Goal: Information Seeking & Learning: Learn about a topic

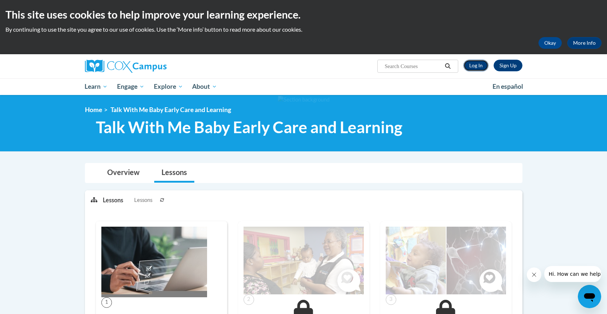
click at [476, 66] on link "Log In" at bounding box center [475, 66] width 25 height 12
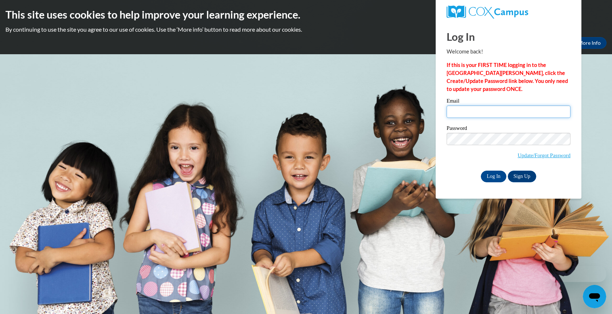
click at [512, 112] on input "Email" at bounding box center [509, 112] width 124 height 12
type input "mariebullock50@outlook.com"
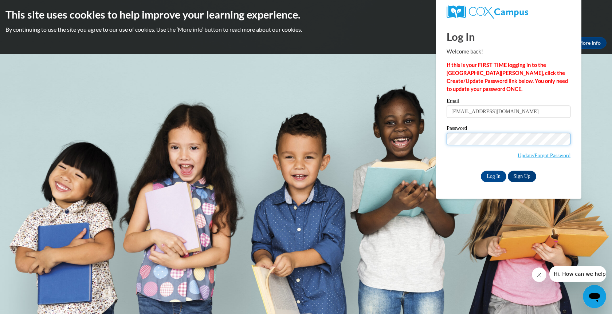
click at [481, 171] on input "Log In" at bounding box center [493, 177] width 25 height 12
click at [497, 174] on input "Log In" at bounding box center [493, 177] width 25 height 12
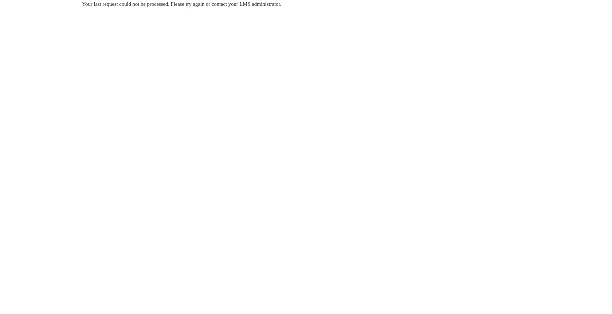
click at [311, 112] on body "Your last request could not be processed. Please try again or contact your LMS …" at bounding box center [306, 157] width 612 height 314
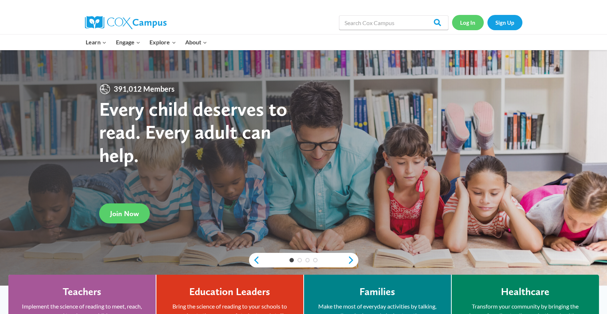
click at [471, 21] on link "Log In" at bounding box center [468, 22] width 32 height 15
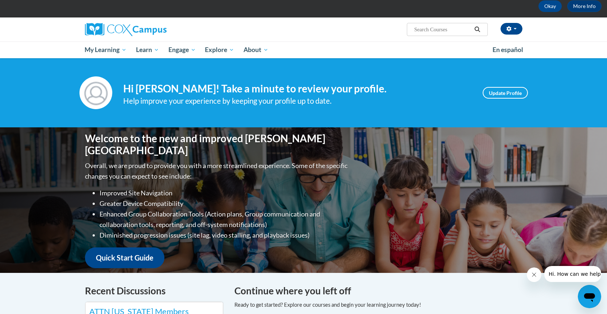
scroll to position [36, 0]
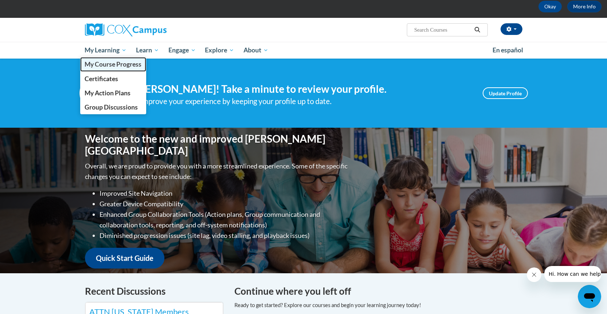
click at [102, 66] on span "My Course Progress" at bounding box center [113, 64] width 57 height 8
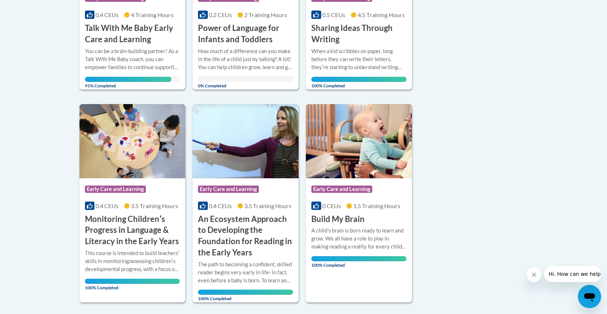
scroll to position [291, 0]
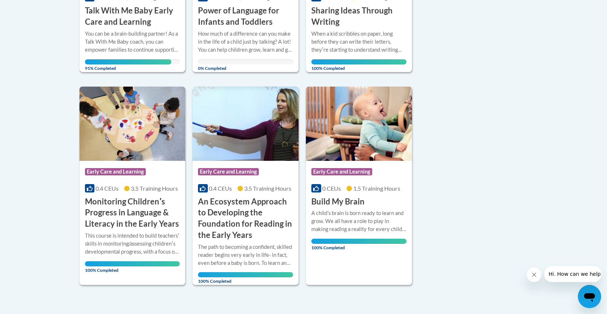
click at [140, 12] on h3 "Talk With Me Baby Early Care and Learning" at bounding box center [132, 16] width 95 height 23
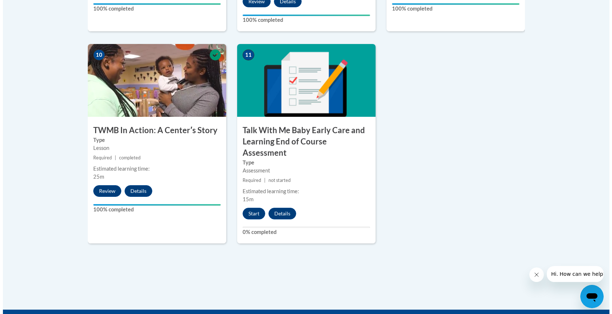
scroll to position [911, 0]
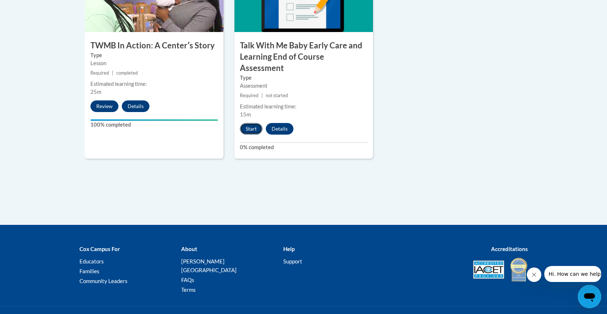
click at [251, 123] on button "Start" at bounding box center [251, 129] width 23 height 12
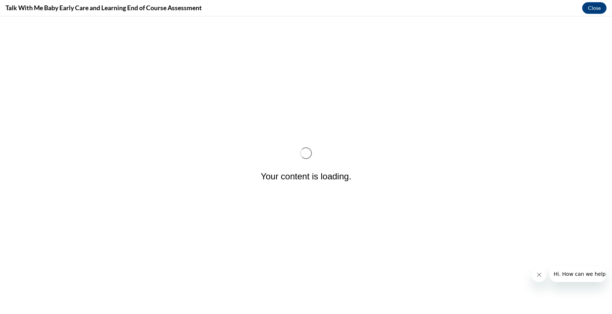
scroll to position [0, 0]
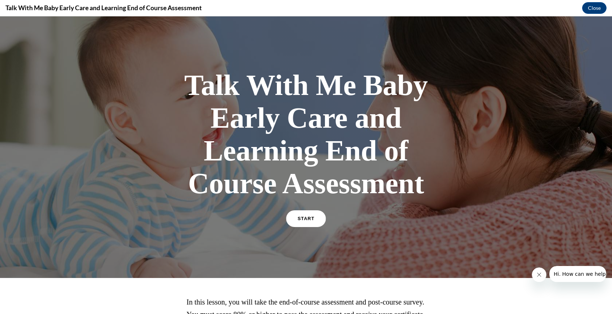
click at [306, 216] on link "START" at bounding box center [306, 219] width 40 height 17
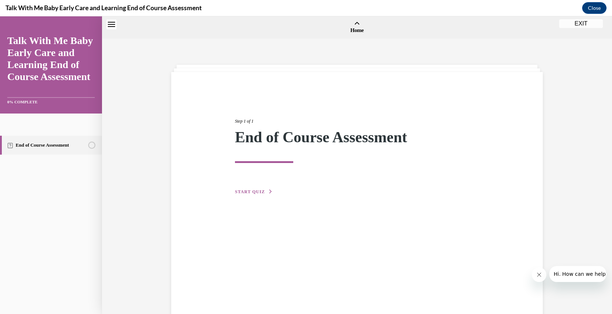
scroll to position [23, 0]
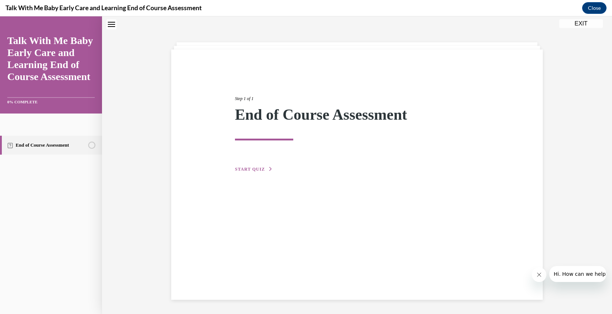
click at [252, 170] on span "START QUIZ" at bounding box center [250, 169] width 30 height 5
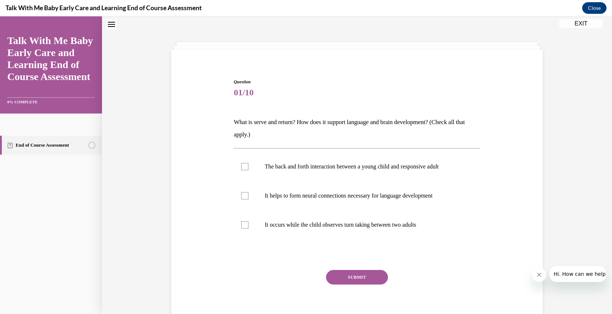
click at [442, 120] on p "What is serve and return? How does it support language and brain development? (…" at bounding box center [357, 128] width 247 height 25
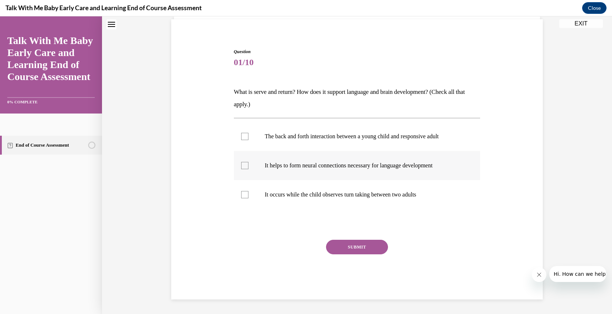
click at [241, 168] on div at bounding box center [244, 165] width 7 height 7
click at [241, 168] on input "It helps to form neural connections necessary for language development" at bounding box center [244, 165] width 7 height 7
checkbox input "true"
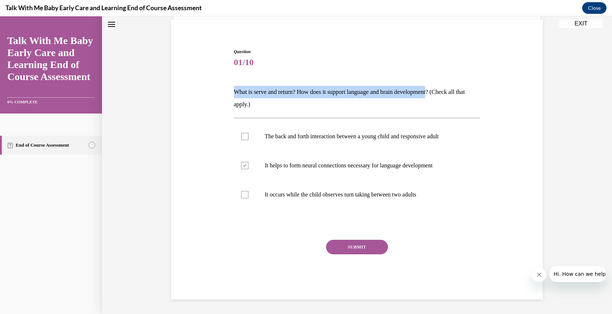
drag, startPoint x: 441, startPoint y: 92, endPoint x: 225, endPoint y: 91, distance: 215.7
click at [225, 91] on div "Question 01/10 What is serve and return? How does it support language and brain…" at bounding box center [356, 163] width 375 height 273
copy p "What is serve and return? How does it support language and brain development"
click at [243, 138] on div at bounding box center [244, 136] width 7 height 7
click at [243, 138] on input "The back and forth interaction between a young child and responsive adult" at bounding box center [244, 136] width 7 height 7
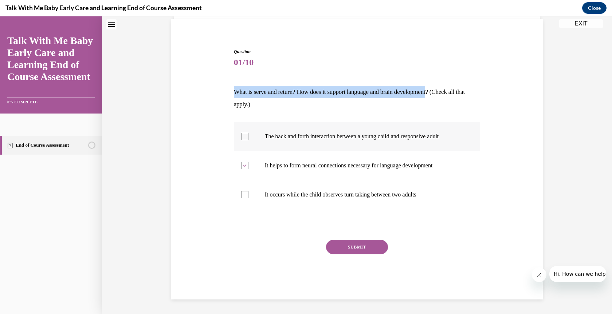
checkbox input "true"
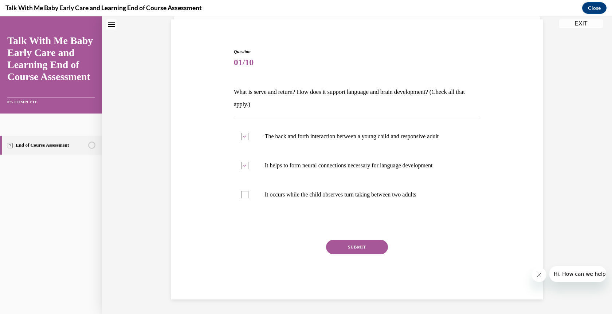
click at [353, 247] on button "SUBMIT" at bounding box center [357, 247] width 62 height 15
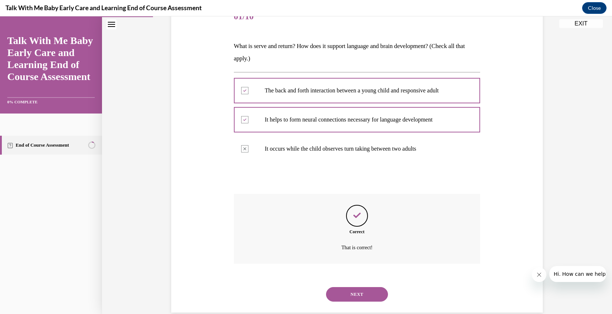
scroll to position [112, 0]
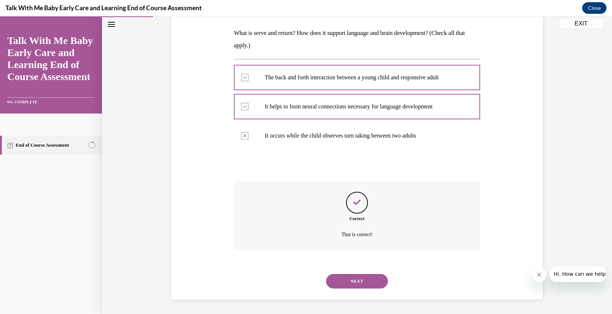
drag, startPoint x: 347, startPoint y: 280, endPoint x: 350, endPoint y: 259, distance: 21.8
click at [347, 280] on button "NEXT" at bounding box center [357, 281] width 62 height 15
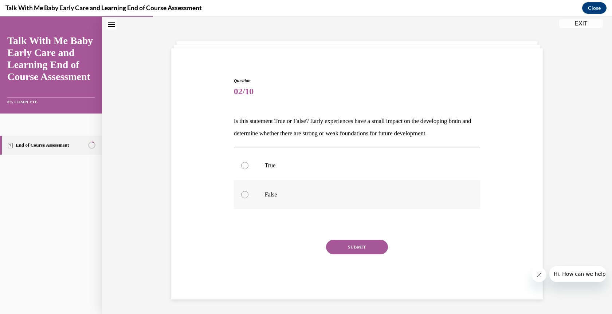
click at [242, 195] on div at bounding box center [244, 194] width 7 height 7
click at [242, 195] on input "False" at bounding box center [244, 194] width 7 height 7
radio input "true"
click at [357, 249] on button "SUBMIT" at bounding box center [357, 247] width 62 height 15
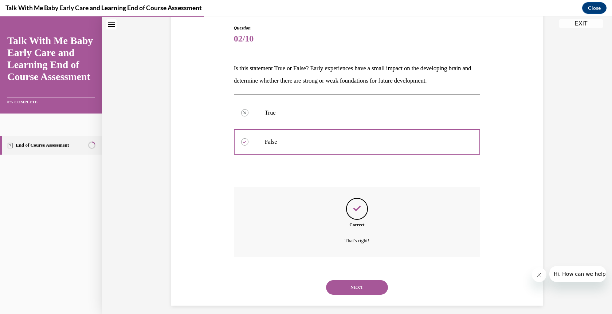
scroll to position [83, 0]
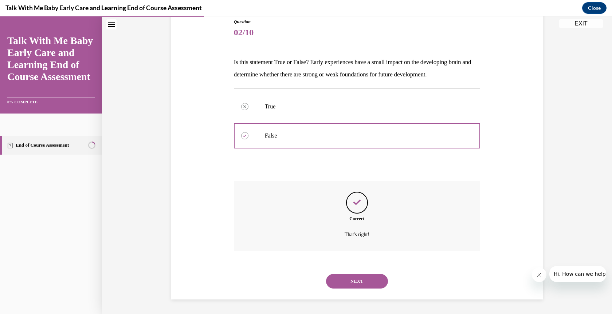
click at [351, 280] on button "NEXT" at bounding box center [357, 281] width 62 height 15
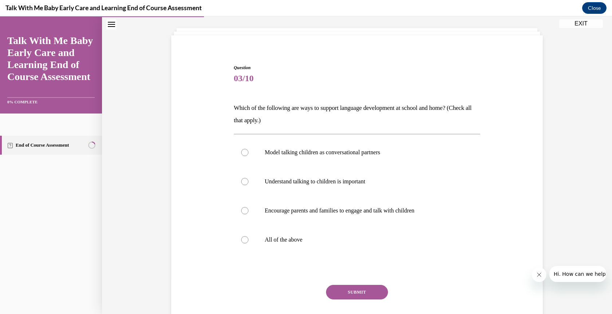
scroll to position [38, 0]
click at [245, 240] on div at bounding box center [244, 239] width 7 height 7
click at [245, 240] on input "All of the above" at bounding box center [244, 239] width 7 height 7
radio input "true"
click at [354, 294] on button "SUBMIT" at bounding box center [357, 292] width 62 height 15
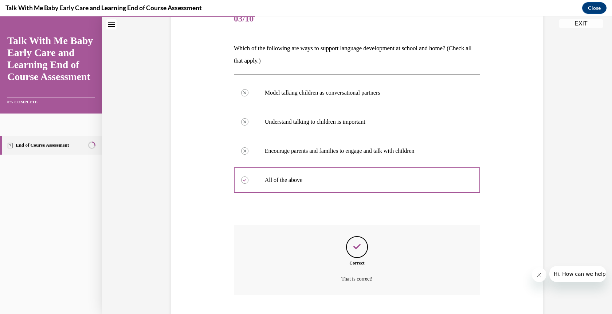
scroll to position [141, 0]
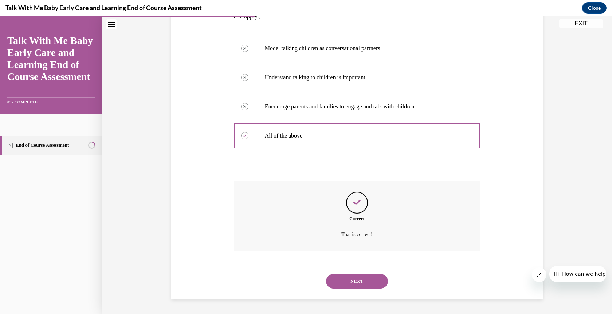
click at [355, 278] on button "NEXT" at bounding box center [357, 281] width 62 height 15
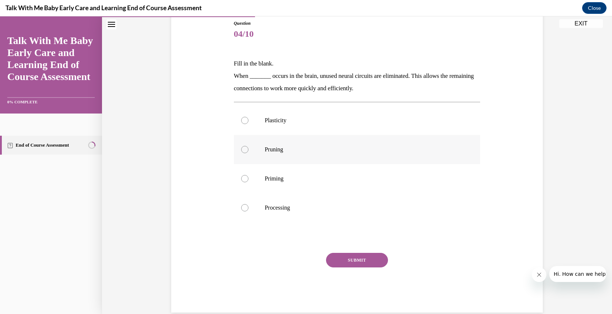
drag, startPoint x: 241, startPoint y: 151, endPoint x: 264, endPoint y: 161, distance: 25.3
click at [241, 151] on div at bounding box center [244, 149] width 7 height 7
click at [241, 151] on input "Pruning" at bounding box center [244, 149] width 7 height 7
radio input "true"
click at [353, 259] on button "SUBMIT" at bounding box center [357, 260] width 62 height 15
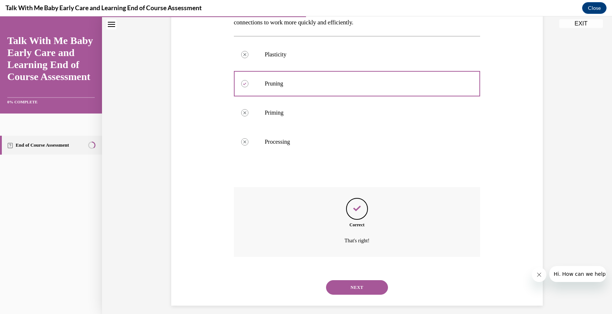
scroll to position [153, 0]
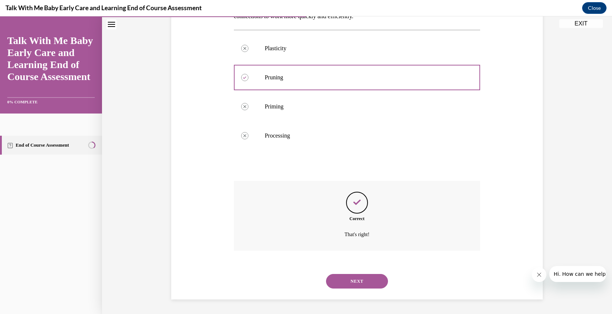
click at [350, 280] on button "NEXT" at bounding box center [357, 281] width 62 height 15
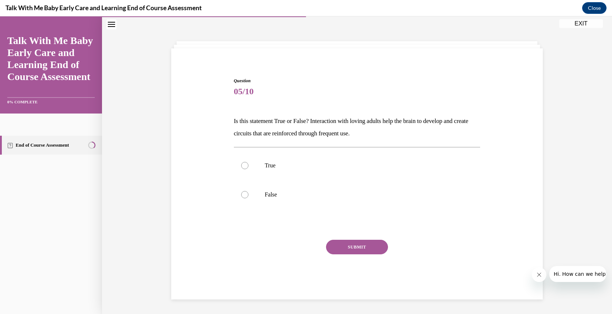
scroll to position [24, 0]
click at [240, 162] on label "True" at bounding box center [357, 165] width 247 height 29
click at [241, 162] on input "True" at bounding box center [244, 165] width 7 height 7
radio input "true"
click at [351, 246] on button "SUBMIT" at bounding box center [357, 247] width 62 height 15
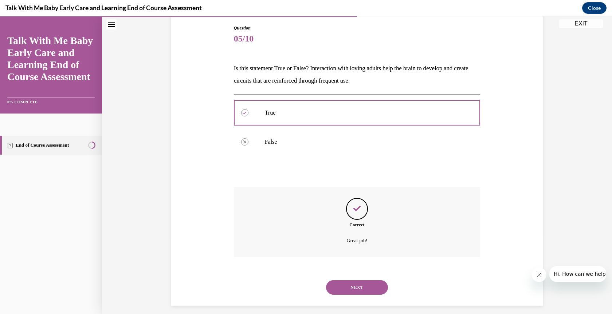
scroll to position [83, 0]
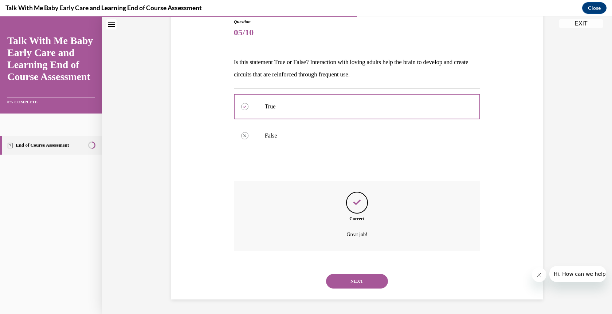
click at [351, 282] on button "NEXT" at bounding box center [357, 281] width 62 height 15
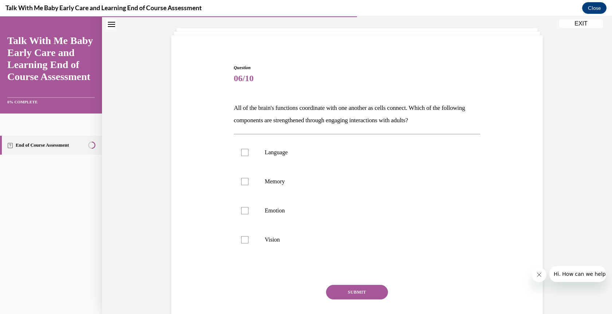
scroll to position [38, 0]
click at [243, 153] on div at bounding box center [244, 151] width 7 height 7
click at [243, 153] on input "Language" at bounding box center [244, 151] width 7 height 7
checkbox input "true"
click at [356, 289] on button "SUBMIT" at bounding box center [357, 292] width 62 height 15
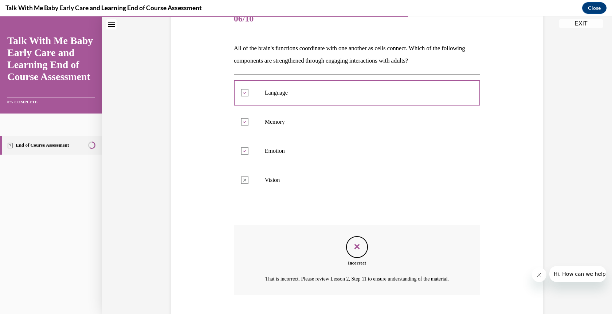
scroll to position [150, 0]
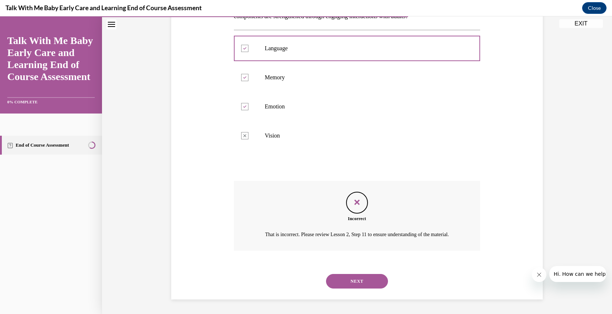
click at [351, 281] on button "NEXT" at bounding box center [357, 281] width 62 height 15
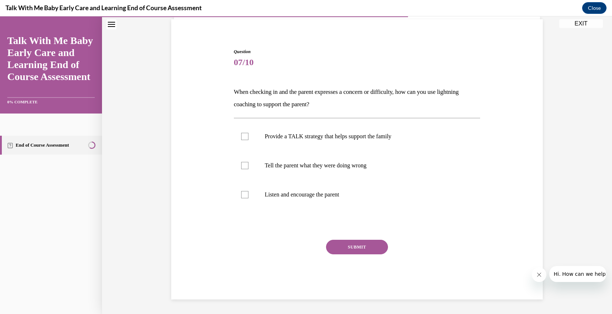
scroll to position [53, 0]
click at [243, 137] on div at bounding box center [244, 136] width 7 height 7
click at [243, 137] on input "Provide a TALK strategy that helps support the family" at bounding box center [244, 136] width 7 height 7
checkbox input "true"
click at [243, 195] on div at bounding box center [244, 194] width 7 height 7
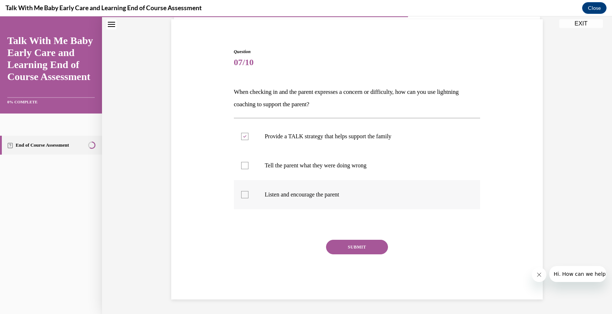
click at [243, 195] on input "Listen and encourage the parent" at bounding box center [244, 194] width 7 height 7
checkbox input "true"
click at [353, 248] on button "SUBMIT" at bounding box center [357, 247] width 62 height 15
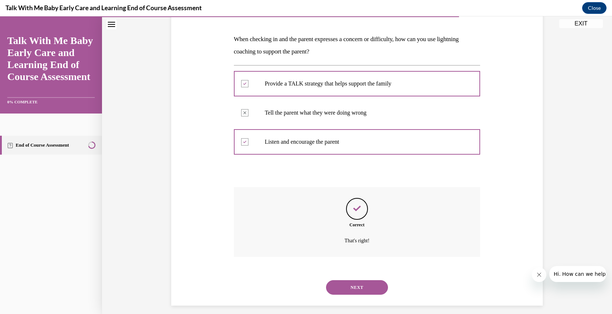
scroll to position [112, 0]
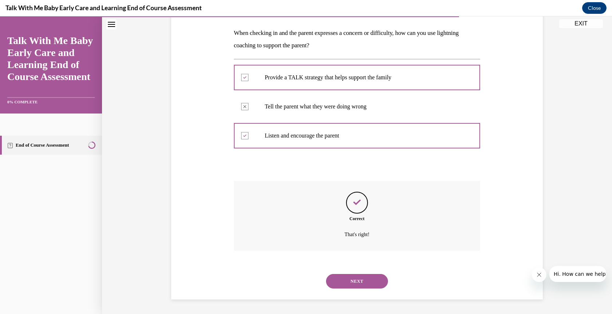
click at [349, 283] on button "NEXT" at bounding box center [357, 281] width 62 height 15
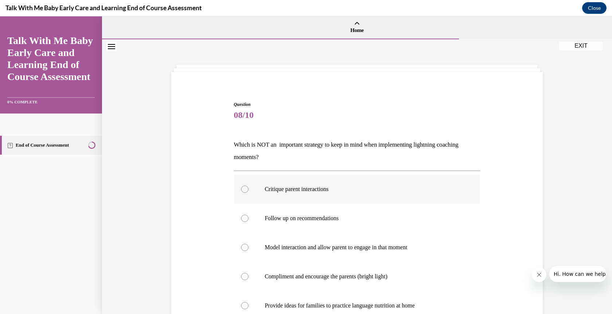
click at [243, 191] on div at bounding box center [244, 189] width 7 height 7
click at [243, 191] on input "Critique parent interactions" at bounding box center [244, 189] width 7 height 7
radio input "true"
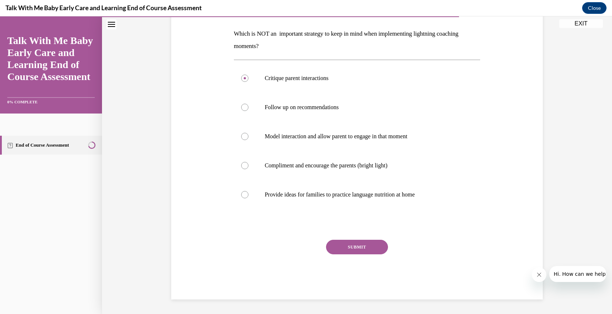
click at [356, 244] on button "SUBMIT" at bounding box center [357, 247] width 62 height 15
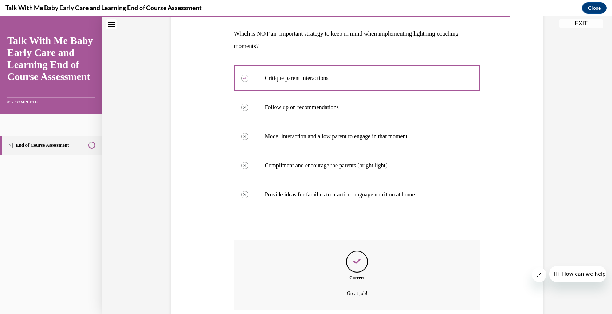
scroll to position [170, 0]
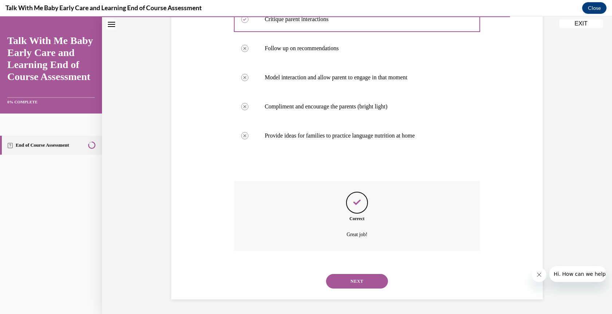
click at [344, 281] on button "NEXT" at bounding box center [357, 281] width 62 height 15
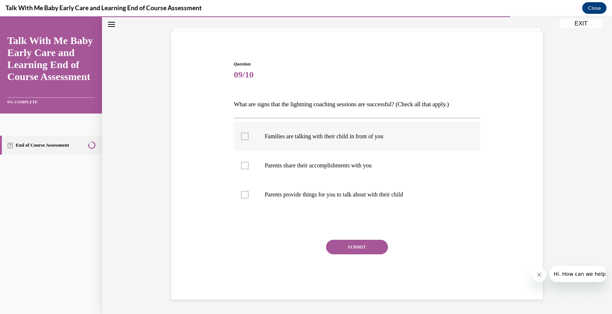
click at [241, 134] on div at bounding box center [244, 136] width 7 height 7
click at [241, 134] on input "Families are talking with their child in front of you" at bounding box center [244, 136] width 7 height 7
checkbox input "true"
click at [241, 166] on div at bounding box center [244, 165] width 7 height 7
click at [241, 166] on input "Parents share their accomplishments with you" at bounding box center [244, 165] width 7 height 7
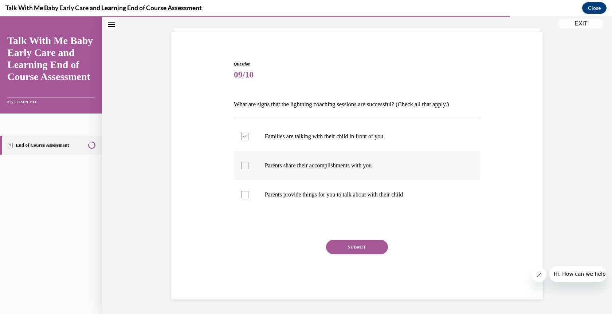
checkbox input "true"
click at [242, 196] on div at bounding box center [244, 194] width 7 height 7
click at [242, 196] on input "Parents provide things for you to talk about with their child" at bounding box center [244, 194] width 7 height 7
checkbox input "true"
click at [350, 242] on button "SUBMIT" at bounding box center [357, 247] width 62 height 15
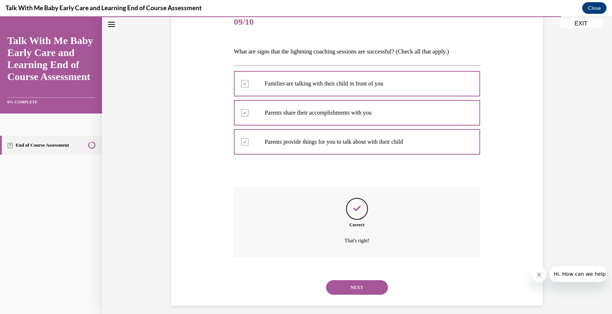
scroll to position [99, 0]
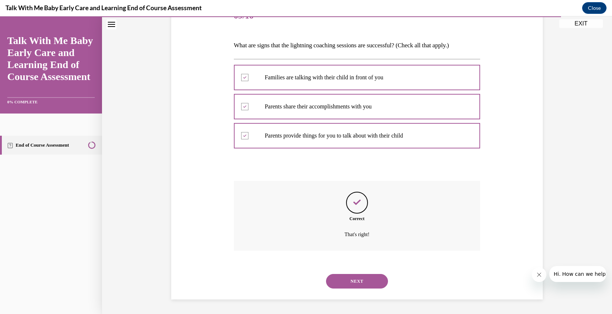
click at [355, 282] on button "NEXT" at bounding box center [357, 281] width 62 height 15
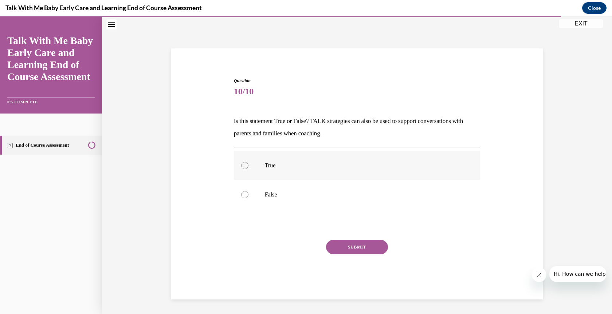
click at [238, 166] on label "True" at bounding box center [357, 165] width 247 height 29
click at [241, 166] on input "True" at bounding box center [244, 165] width 7 height 7
radio input "true"
click at [361, 246] on button "SUBMIT" at bounding box center [357, 247] width 62 height 15
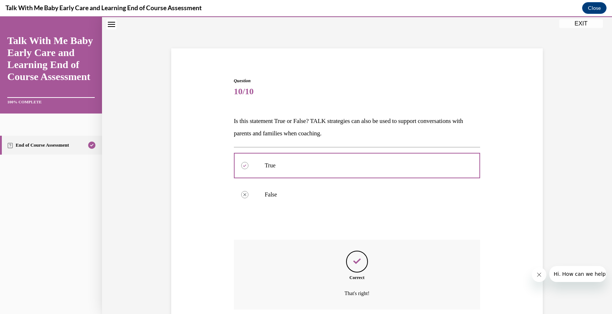
scroll to position [83, 0]
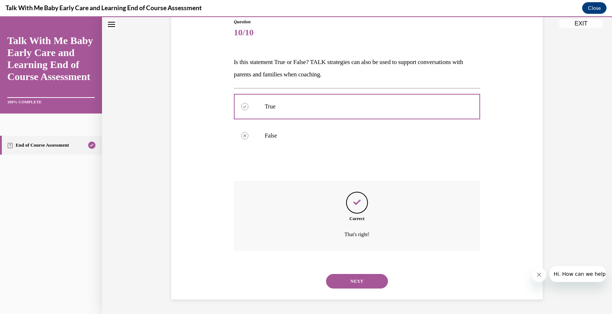
click at [354, 280] on button "NEXT" at bounding box center [357, 281] width 62 height 15
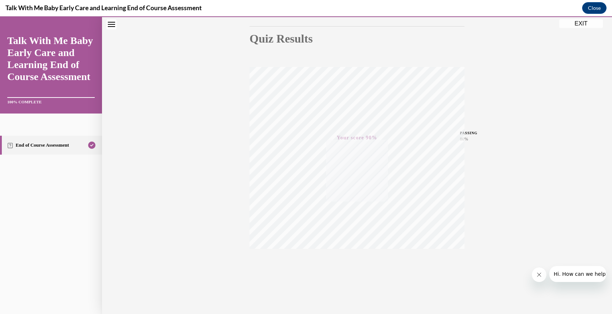
scroll to position [75, 0]
click at [579, 23] on button "EXIT" at bounding box center [581, 23] width 44 height 9
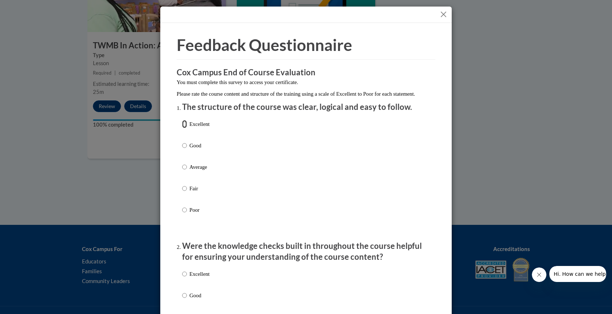
click at [182, 128] on input "Excellent" at bounding box center [184, 124] width 5 height 8
radio input "true"
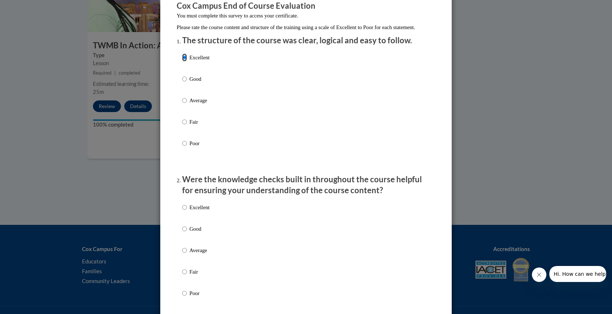
scroll to position [146, 0]
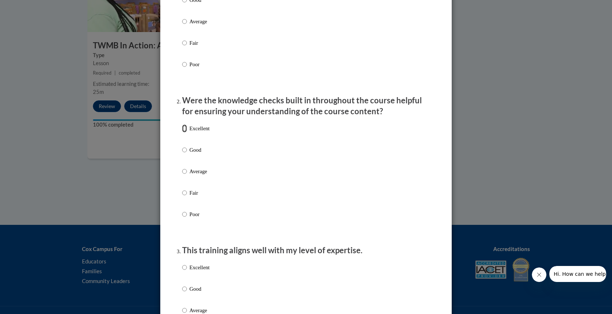
click at [184, 133] on input "Excellent" at bounding box center [184, 129] width 5 height 8
radio input "true"
drag, startPoint x: 181, startPoint y: 274, endPoint x: 243, endPoint y: 258, distance: 64.9
click at [183, 272] on input "Excellent" at bounding box center [184, 268] width 5 height 8
radio input "true"
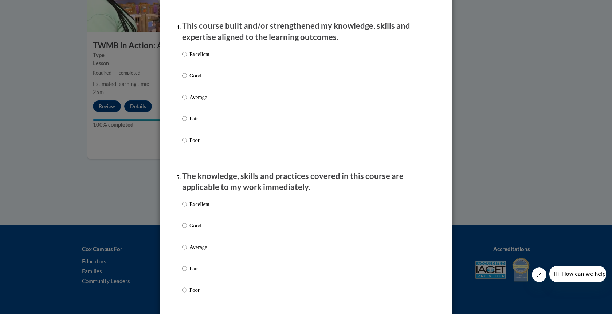
scroll to position [510, 0]
click at [182, 58] on input "Excellent" at bounding box center [184, 54] width 5 height 8
radio input "true"
drag, startPoint x: 180, startPoint y: 211, endPoint x: 230, endPoint y: 192, distance: 53.6
click at [182, 208] on input "Excellent" at bounding box center [184, 204] width 5 height 8
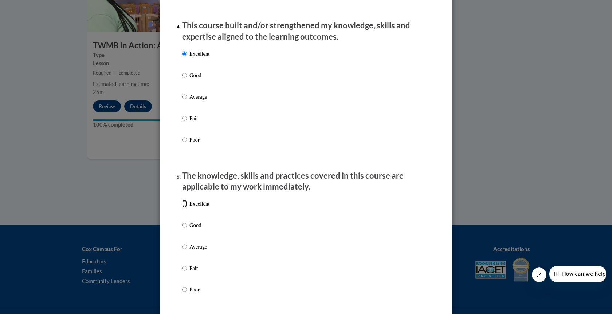
radio input "true"
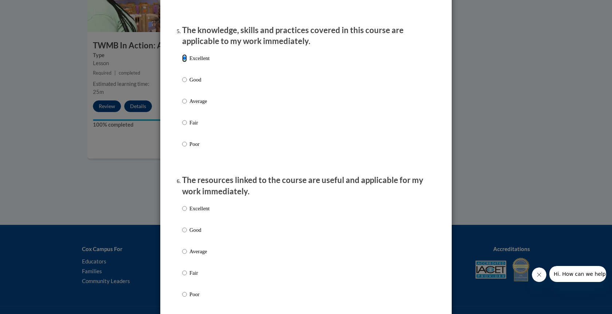
scroll to position [765, 0]
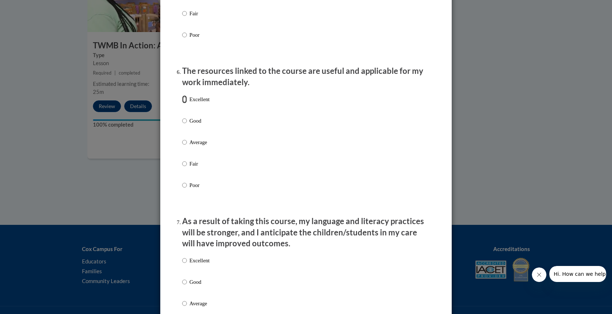
click at [182, 103] on input "Excellent" at bounding box center [184, 99] width 5 height 8
radio input "true"
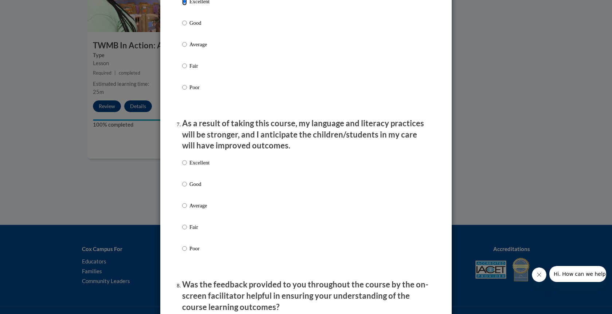
scroll to position [947, 0]
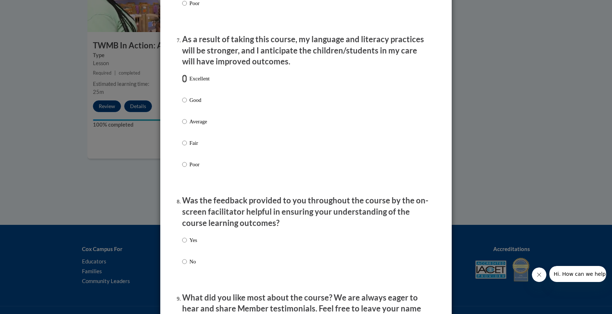
click at [182, 83] on input "Excellent" at bounding box center [184, 79] width 5 height 8
radio input "true"
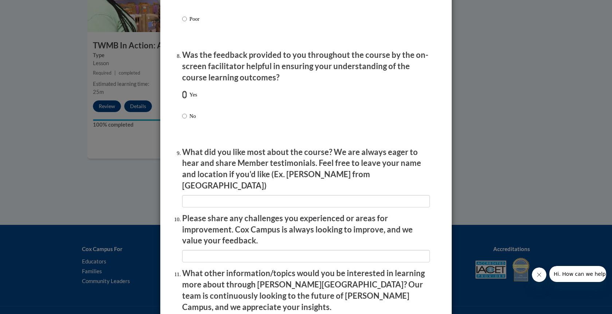
click at [182, 98] on input "Yes" at bounding box center [184, 95] width 5 height 8
radio input "true"
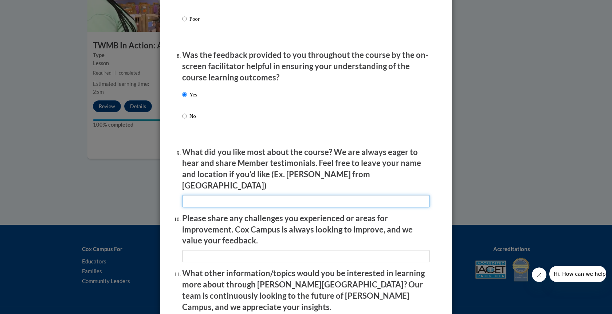
click at [225, 195] on input "textbox" at bounding box center [306, 201] width 248 height 12
type input "Everything"
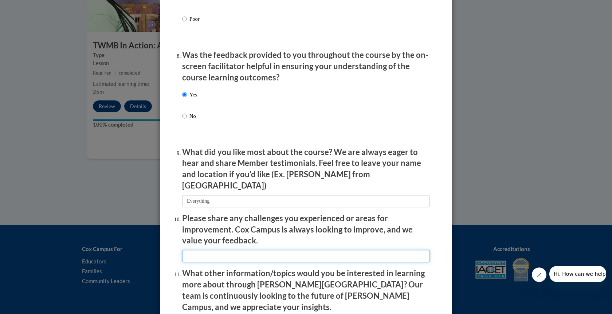
click at [217, 250] on input "textbox" at bounding box center [306, 256] width 248 height 12
type input "None at this time."
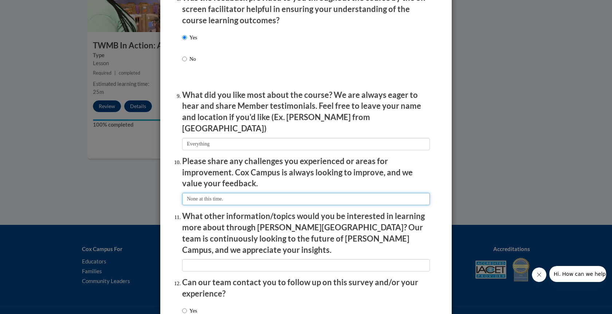
scroll to position [1199, 0]
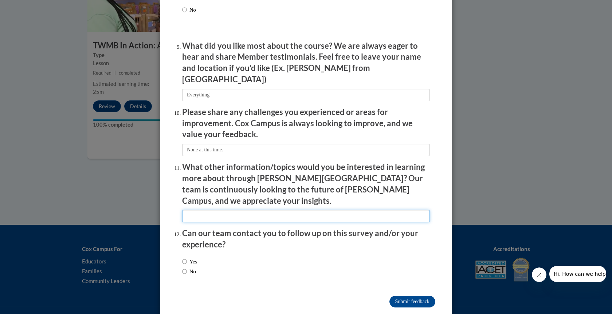
click at [226, 210] on input "textbox" at bounding box center [306, 216] width 248 height 12
type input "None at this time."
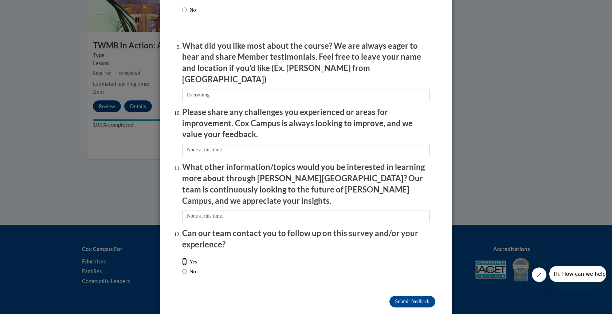
click at [183, 258] on input "Yes" at bounding box center [184, 262] width 5 height 8
radio input "true"
click at [401, 296] on input "Submit feedback" at bounding box center [412, 302] width 46 height 12
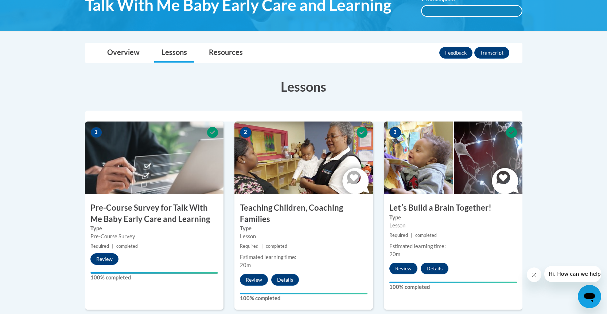
scroll to position [0, 0]
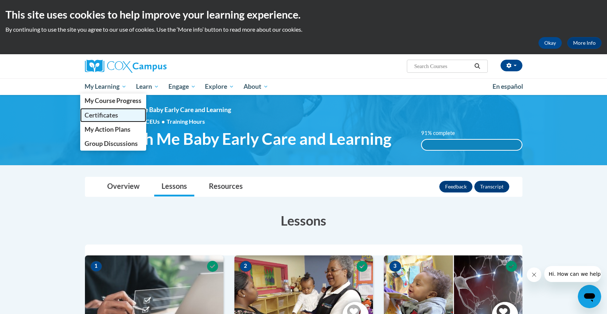
click at [102, 118] on span "Certificates" at bounding box center [102, 115] width 34 height 8
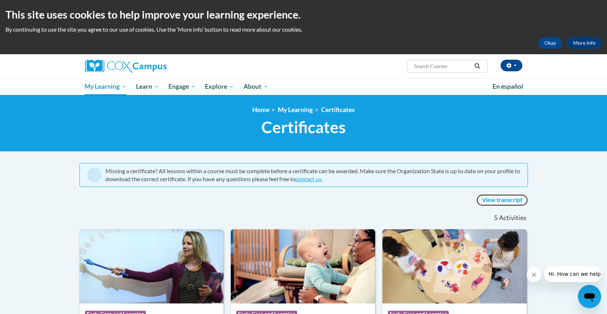
click at [503, 200] on link "View transcript" at bounding box center [501, 201] width 51 height 12
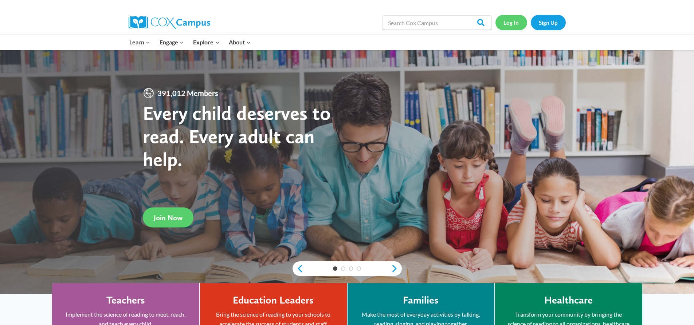
click at [509, 25] on link "Log In" at bounding box center [511, 22] width 32 height 15
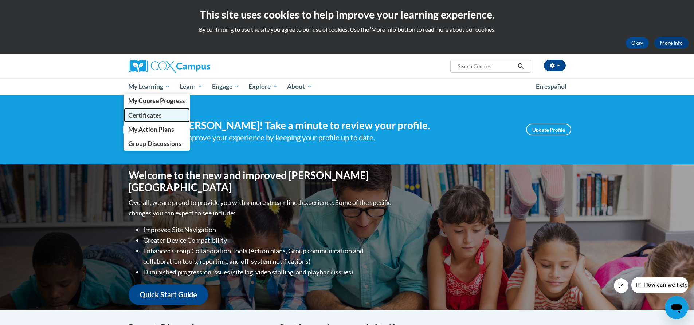
click at [146, 114] on span "Certificates" at bounding box center [145, 115] width 34 height 8
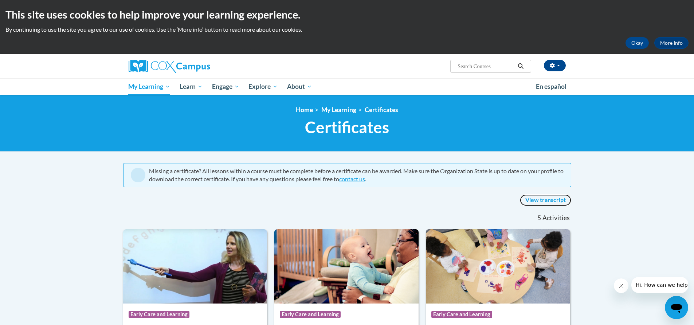
click at [549, 200] on link "View transcript" at bounding box center [545, 201] width 51 height 12
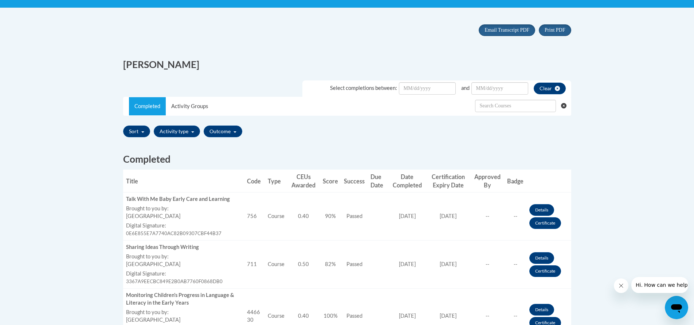
scroll to position [182, 0]
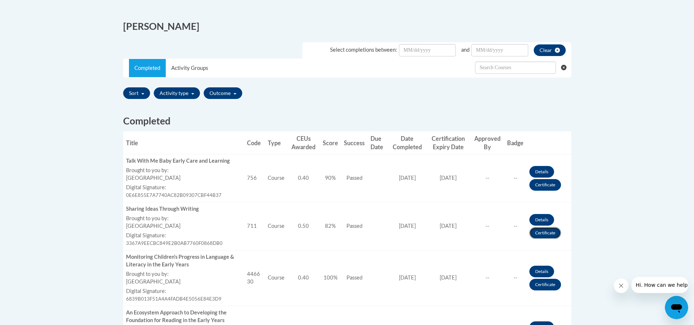
click at [543, 232] on link "Certificate" at bounding box center [545, 233] width 32 height 12
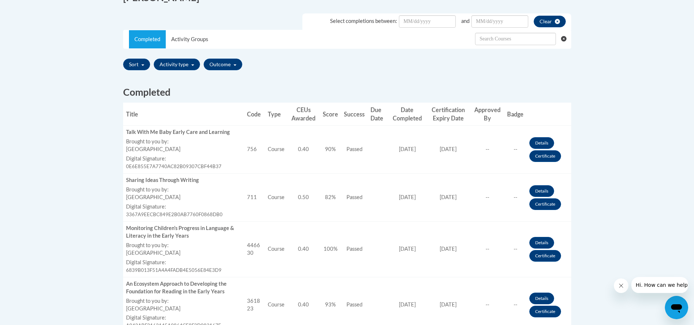
scroll to position [255, 0]
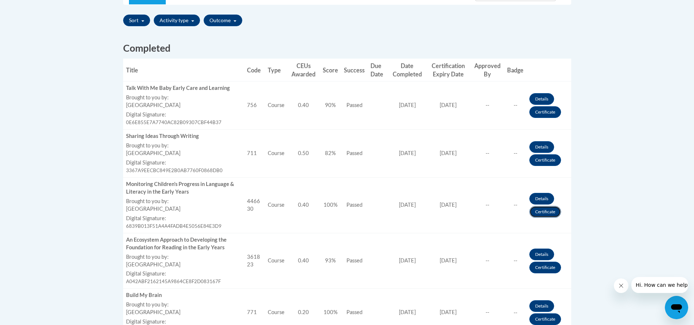
click at [544, 212] on link "Certificate" at bounding box center [545, 212] width 32 height 12
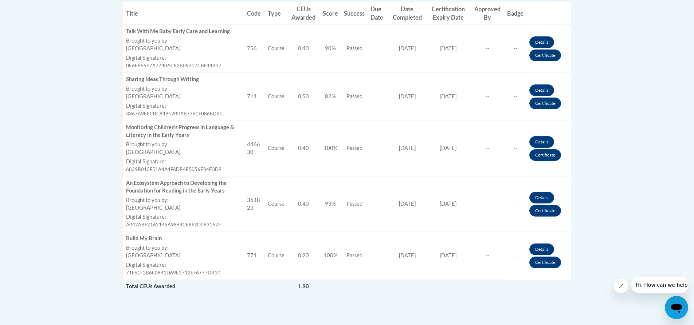
scroll to position [328, 0]
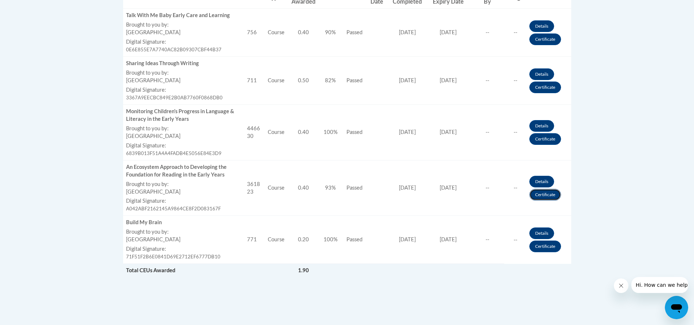
click at [549, 194] on link "Certificate" at bounding box center [545, 195] width 32 height 12
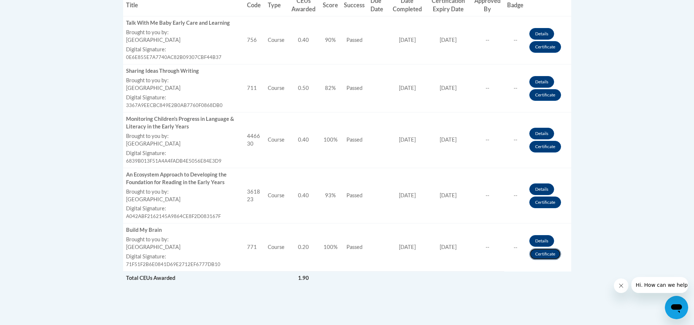
click at [546, 254] on link "Certificate" at bounding box center [545, 254] width 32 height 12
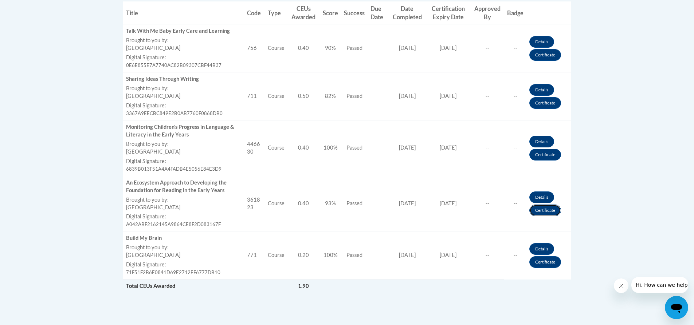
click at [546, 211] on link "Certificate" at bounding box center [545, 211] width 32 height 12
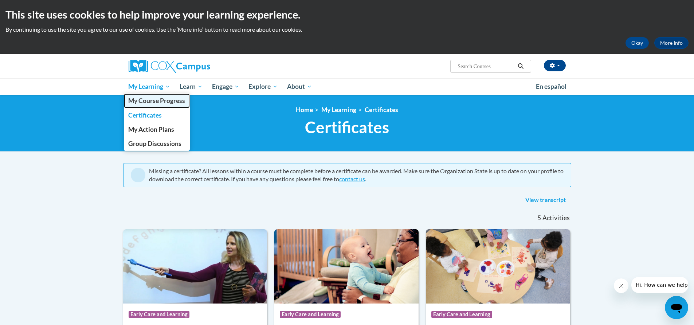
click at [157, 99] on span "My Course Progress" at bounding box center [156, 101] width 57 height 8
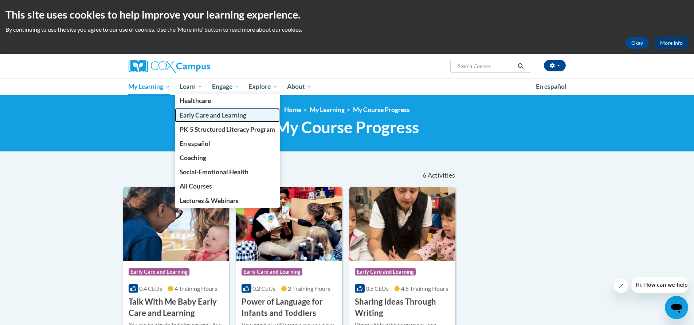
click at [213, 113] on span "Early Care and Learning" at bounding box center [213, 115] width 67 height 8
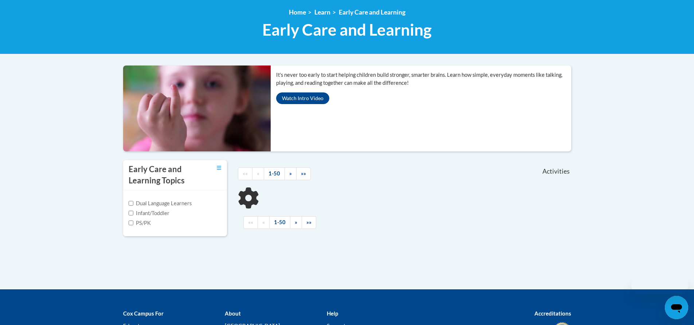
scroll to position [146, 0]
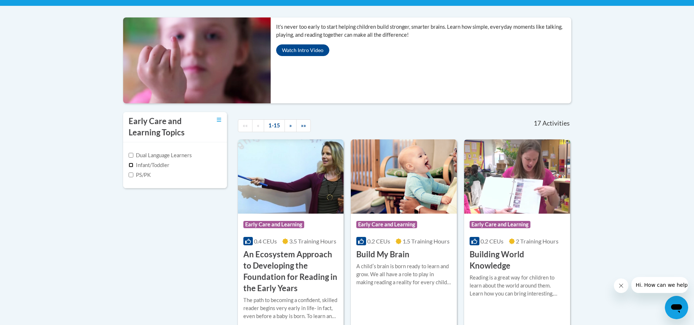
click at [131, 165] on input "Infant/Toddler" at bounding box center [131, 165] width 5 height 5
checkbox input "true"
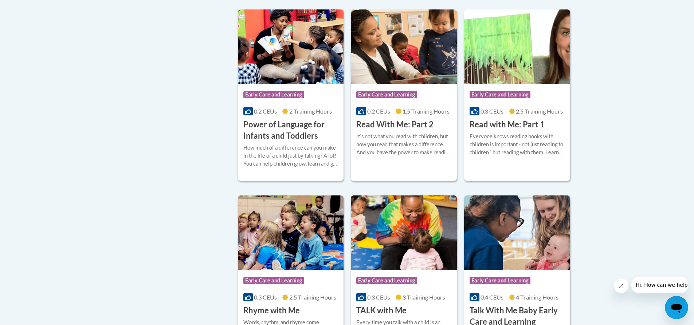
scroll to position [474, 0]
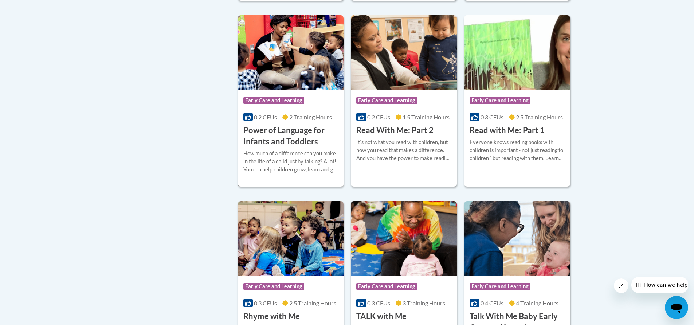
click at [285, 133] on h3 "Power of Language for Infants and Toddlers" at bounding box center [290, 136] width 95 height 23
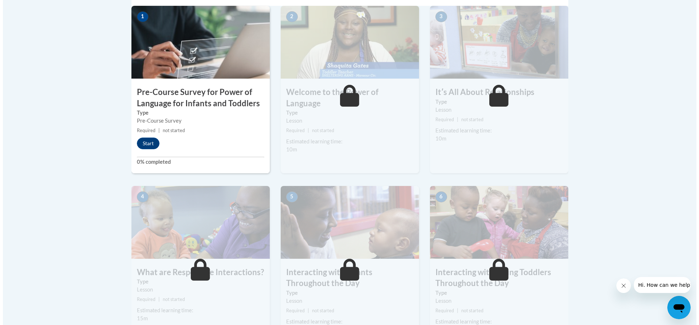
scroll to position [182, 0]
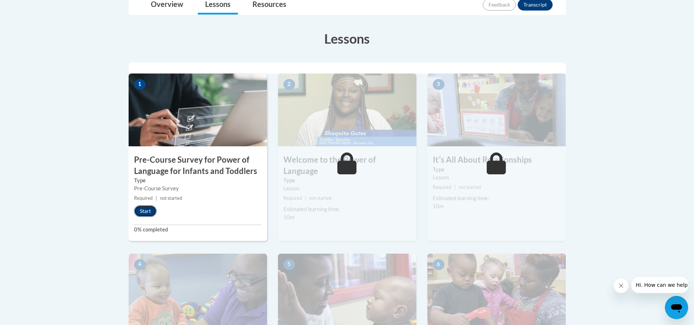
click at [143, 209] on button "Start" at bounding box center [145, 211] width 23 height 12
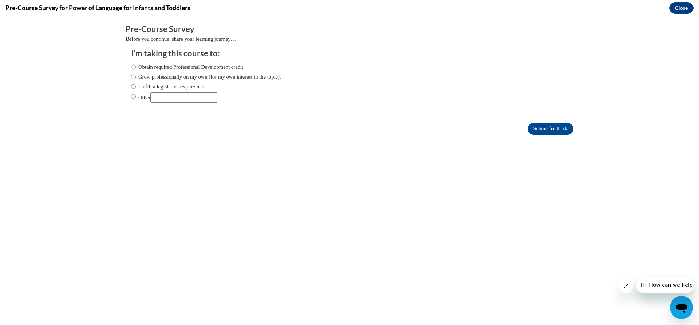
scroll to position [0, 0]
click at [131, 67] on input "Obtain required Professional Development credit." at bounding box center [133, 67] width 5 height 8
radio input "true"
click at [546, 128] on input "Submit feedback" at bounding box center [551, 129] width 46 height 12
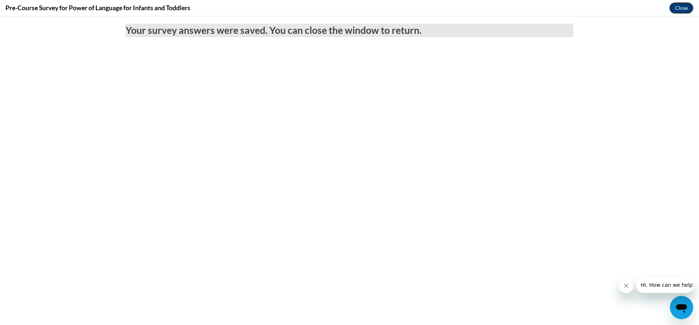
click at [680, 10] on button "Close" at bounding box center [682, 8] width 24 height 12
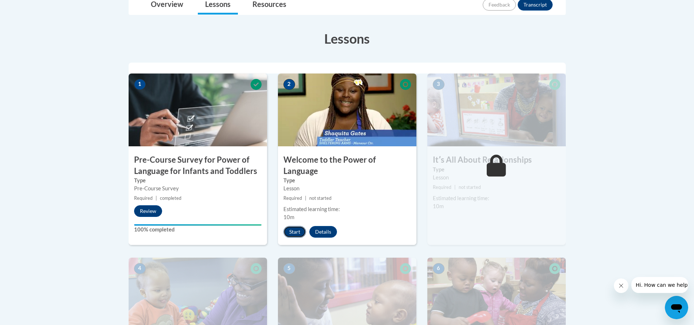
click at [295, 226] on button "Start" at bounding box center [294, 232] width 23 height 12
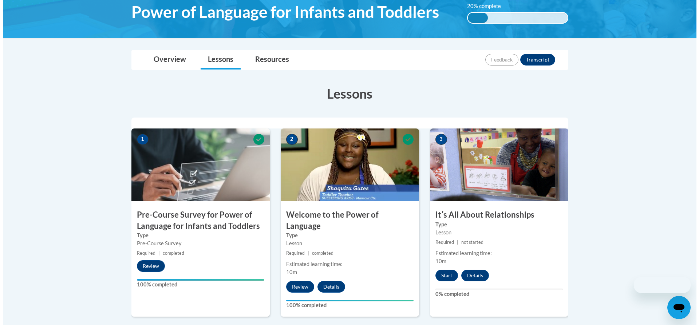
scroll to position [182, 0]
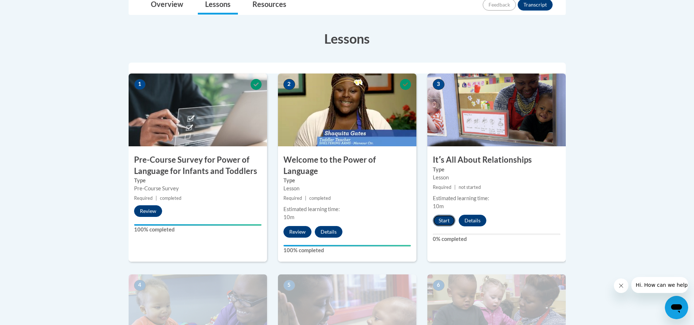
click at [447, 220] on button "Start" at bounding box center [444, 221] width 23 height 12
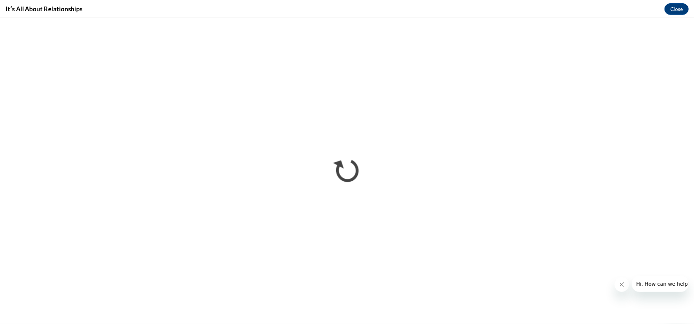
scroll to position [0, 0]
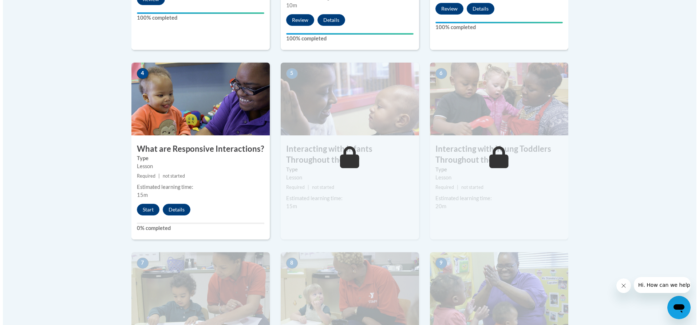
scroll to position [401, 0]
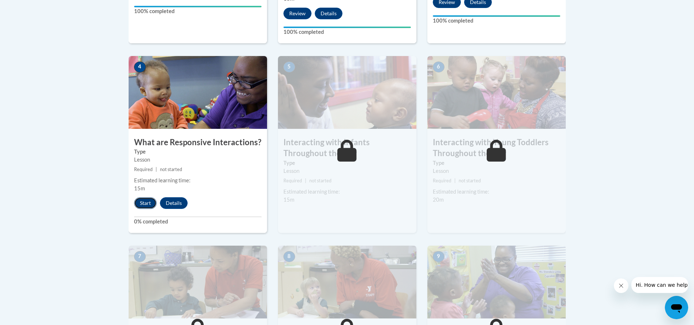
click at [148, 197] on button "Start" at bounding box center [145, 203] width 23 height 12
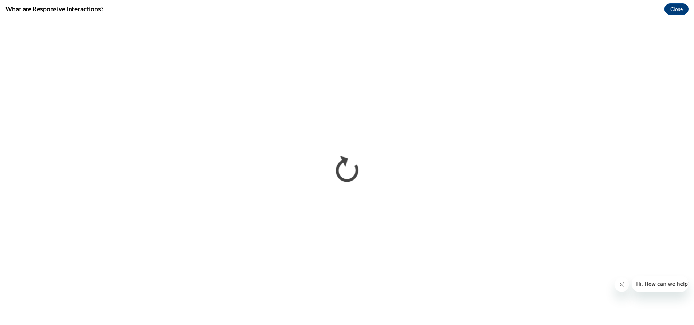
scroll to position [0, 0]
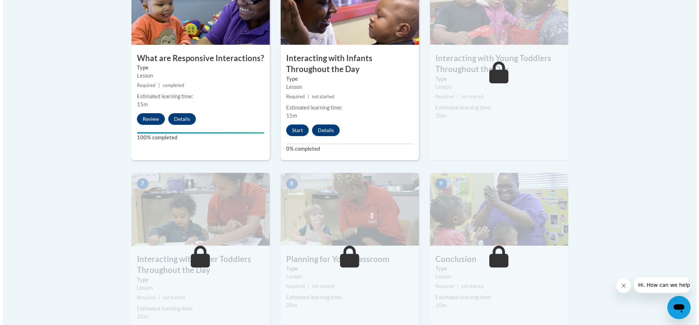
scroll to position [474, 0]
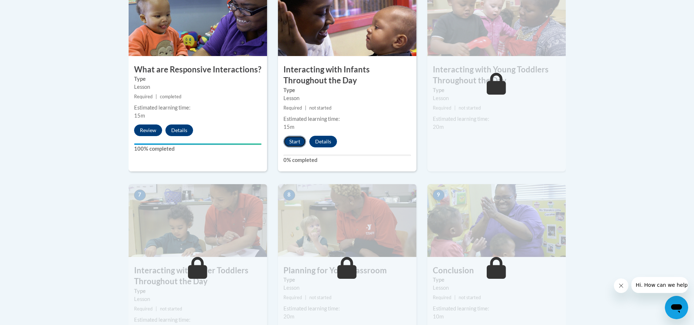
click at [295, 136] on button "Start" at bounding box center [294, 142] width 23 height 12
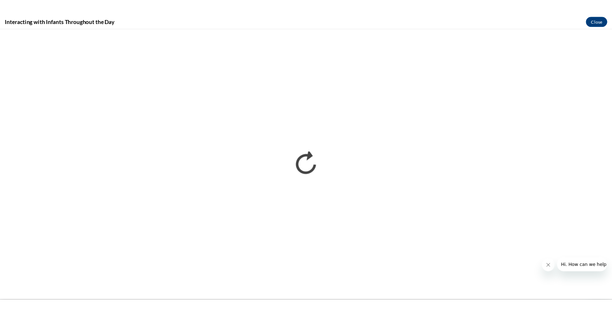
scroll to position [0, 0]
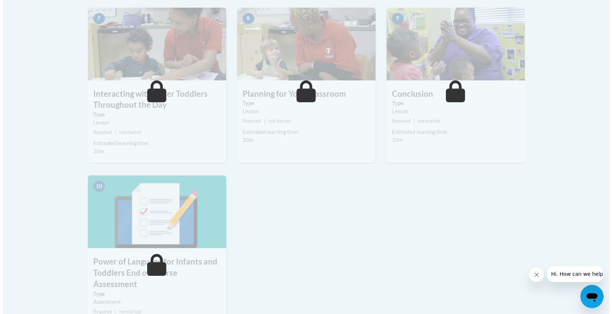
scroll to position [583, 0]
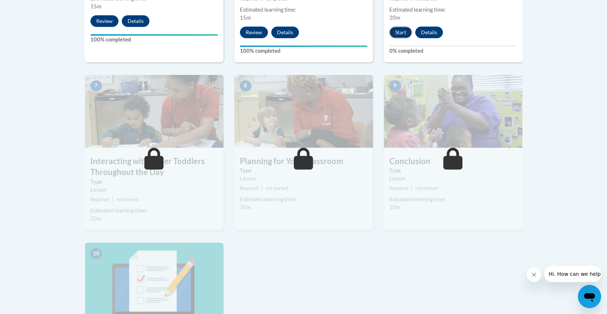
click at [404, 27] on button "Start" at bounding box center [400, 33] width 23 height 12
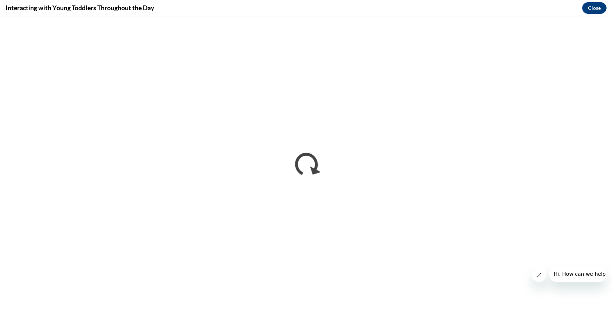
scroll to position [0, 0]
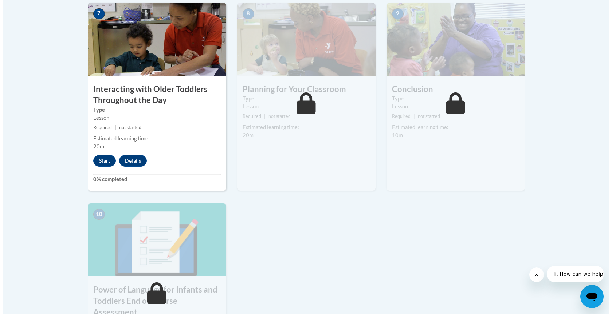
scroll to position [656, 0]
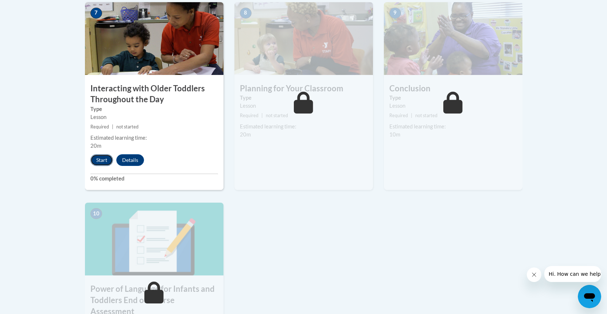
click at [99, 154] on button "Start" at bounding box center [101, 160] width 23 height 12
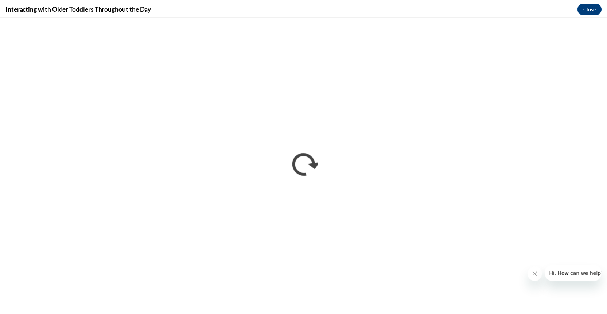
scroll to position [0, 0]
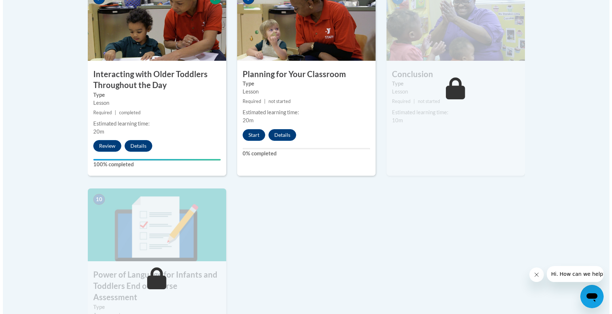
scroll to position [656, 0]
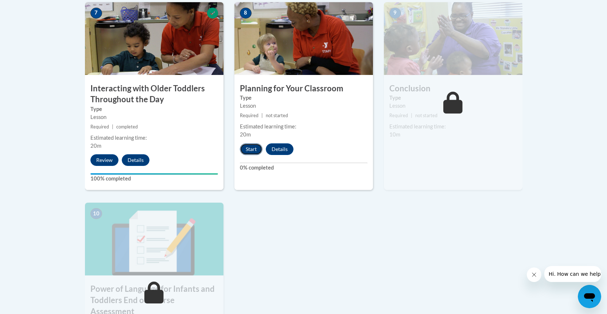
click at [256, 144] on button "Start" at bounding box center [251, 150] width 23 height 12
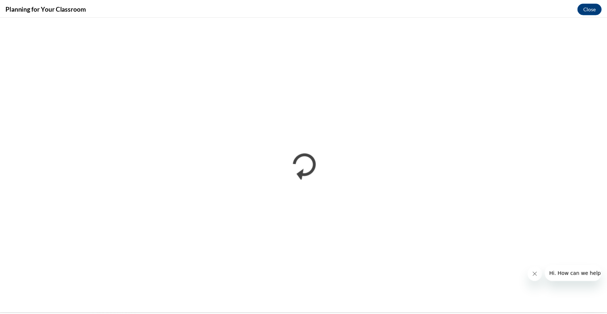
scroll to position [0, 0]
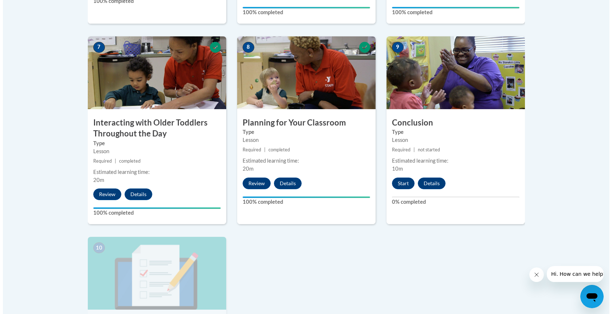
scroll to position [620, 0]
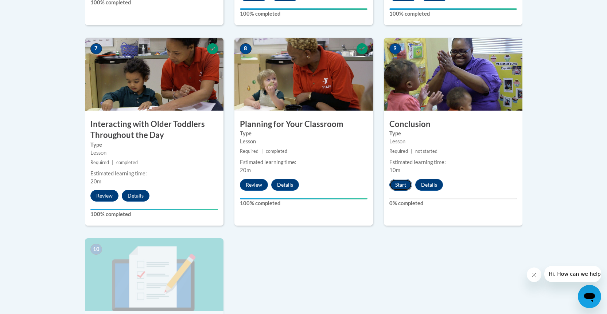
click at [403, 179] on button "Start" at bounding box center [400, 185] width 23 height 12
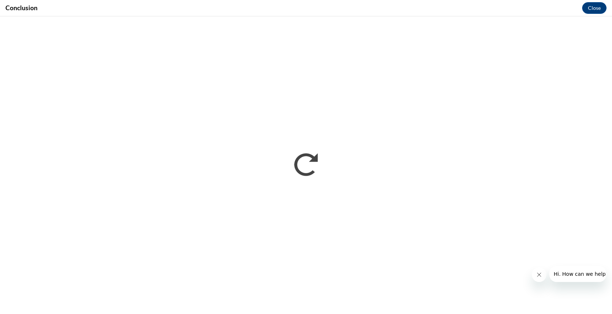
scroll to position [0, 0]
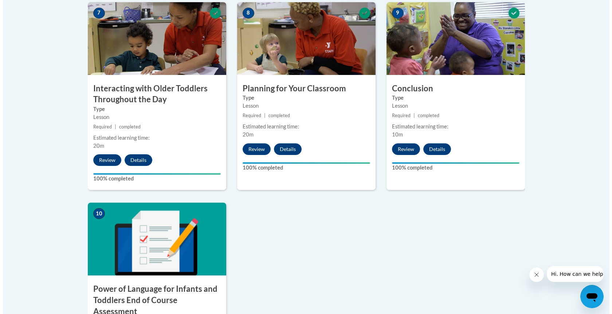
scroll to position [838, 0]
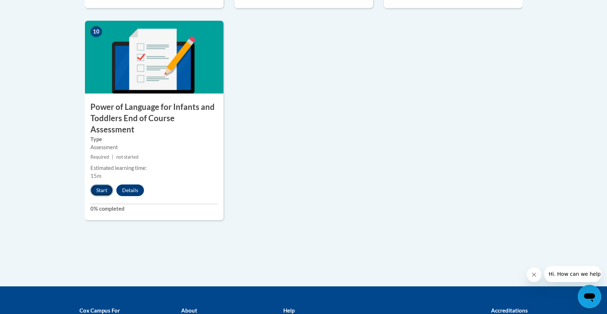
click at [99, 185] on button "Start" at bounding box center [101, 191] width 23 height 12
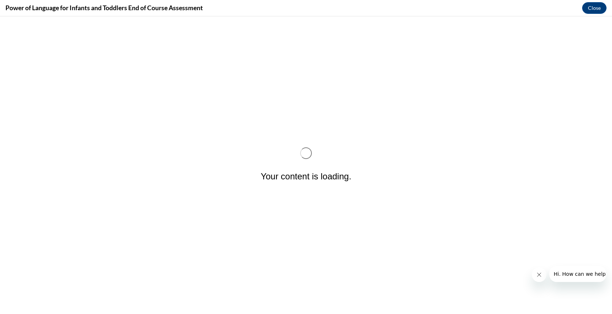
scroll to position [0, 0]
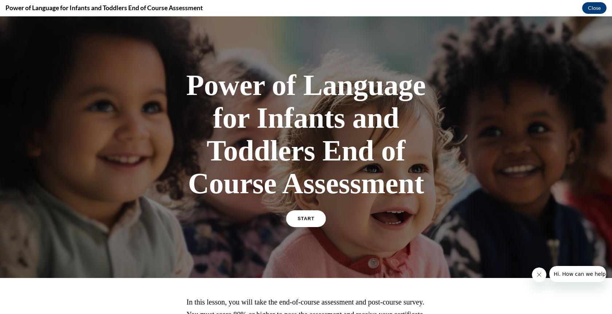
click at [304, 219] on span "START" at bounding box center [306, 218] width 17 height 5
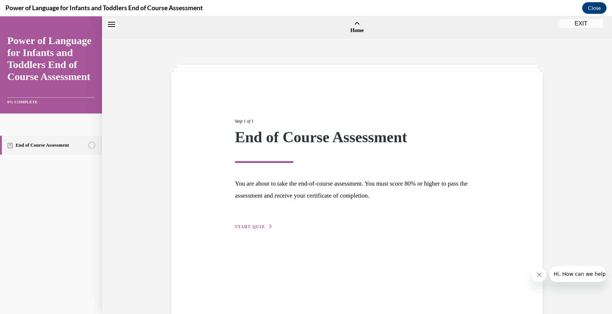
scroll to position [23, 0]
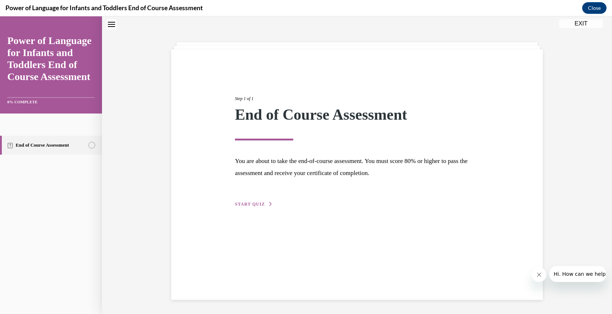
click at [250, 203] on span "START QUIZ" at bounding box center [250, 204] width 30 height 5
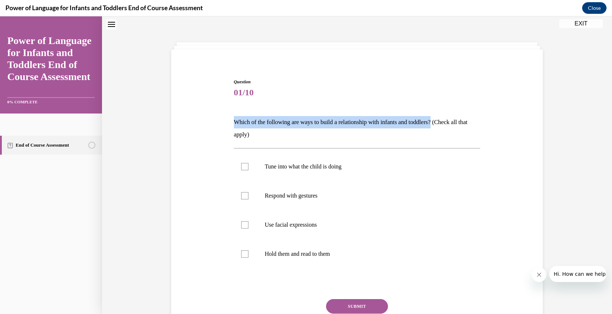
drag, startPoint x: 445, startPoint y: 120, endPoint x: 227, endPoint y: 127, distance: 217.6
click at [227, 127] on div "Question 01/10 Which of the following are ways to build a relationship with inf…" at bounding box center [356, 208] width 375 height 302
copy p "Which of the following are ways to build a relationship with infants and toddle…"
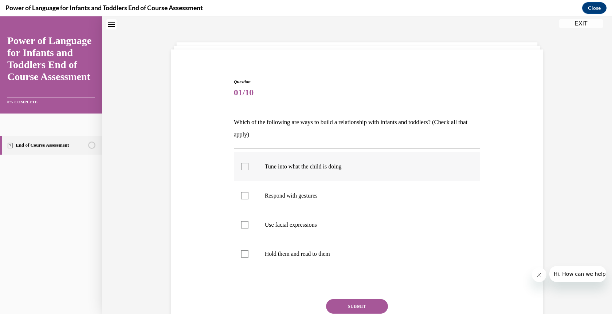
click at [243, 168] on div at bounding box center [244, 166] width 7 height 7
click at [243, 168] on input "Tune into what the child is doing" at bounding box center [244, 166] width 7 height 7
checkbox input "true"
click at [242, 197] on div at bounding box center [244, 195] width 7 height 7
click at [242, 197] on input "Respond with gestures" at bounding box center [244, 195] width 7 height 7
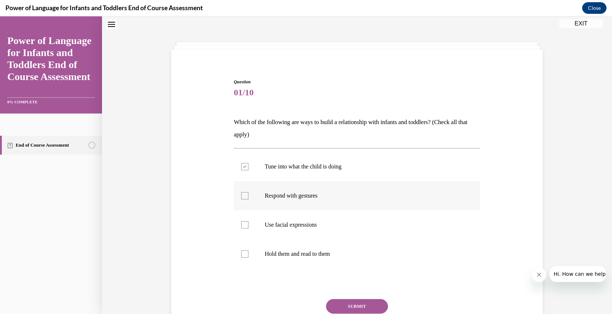
checkbox input "true"
click at [242, 225] on div at bounding box center [244, 224] width 7 height 7
click at [242, 225] on input "Use facial expressions" at bounding box center [244, 224] width 7 height 7
checkbox input "true"
click at [355, 308] on button "SUBMIT" at bounding box center [357, 306] width 62 height 15
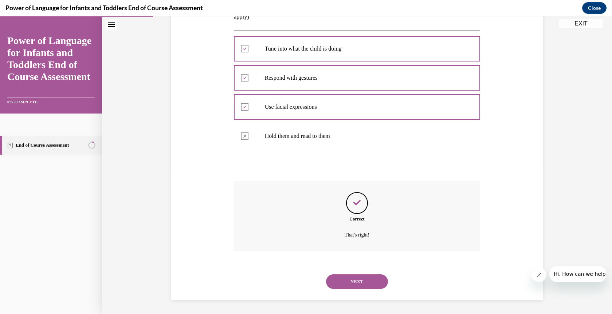
scroll to position [141, 0]
click at [354, 282] on button "NEXT" at bounding box center [357, 281] width 62 height 15
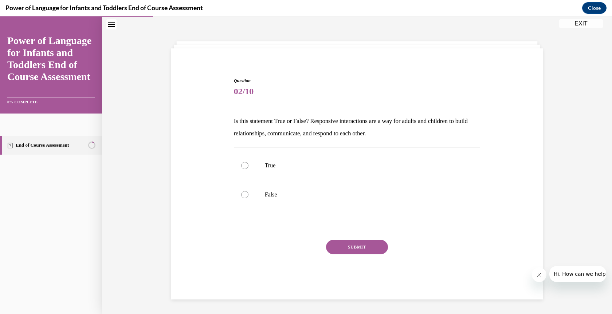
scroll to position [24, 0]
drag, startPoint x: 242, startPoint y: 167, endPoint x: 363, endPoint y: 219, distance: 131.7
click at [244, 168] on div at bounding box center [244, 165] width 7 height 7
click at [244, 168] on input "True" at bounding box center [244, 165] width 7 height 7
radio input "true"
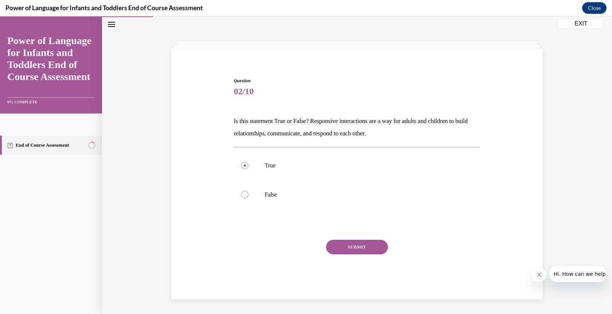
click at [354, 247] on button "SUBMIT" at bounding box center [357, 247] width 62 height 15
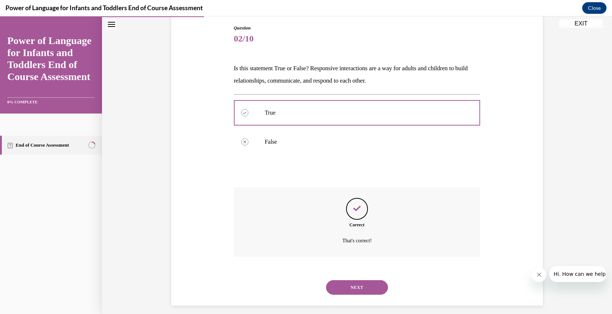
scroll to position [83, 0]
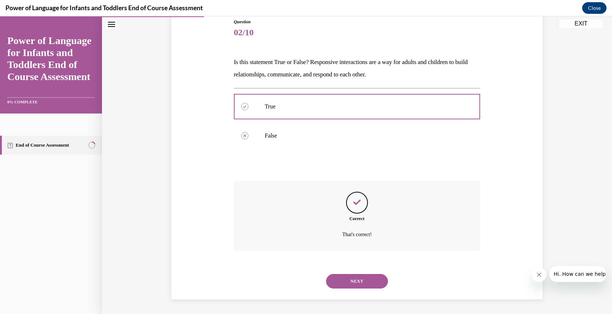
click at [356, 279] on button "NEXT" at bounding box center [357, 281] width 62 height 15
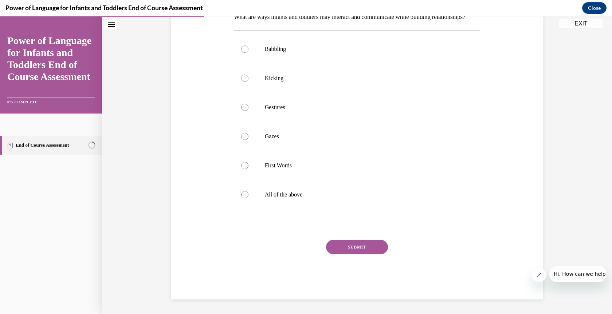
scroll to position [140, 0]
click at [243, 194] on div at bounding box center [244, 194] width 7 height 7
click at [243, 194] on input "All of the above" at bounding box center [244, 194] width 7 height 7
radio input "true"
click at [352, 248] on button "SUBMIT" at bounding box center [357, 247] width 62 height 15
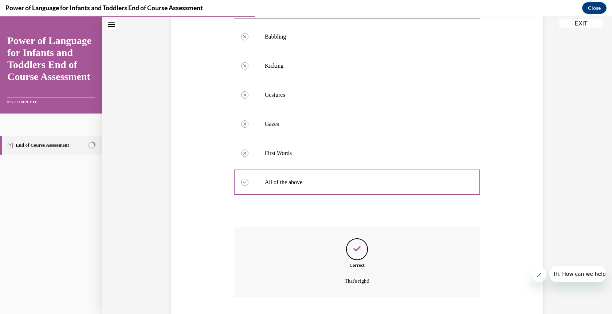
scroll to position [199, 0]
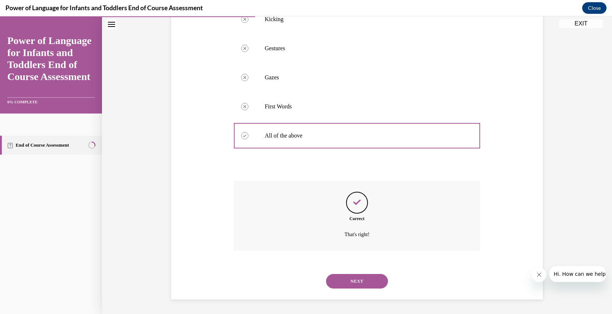
click at [357, 282] on button "NEXT" at bounding box center [357, 281] width 62 height 15
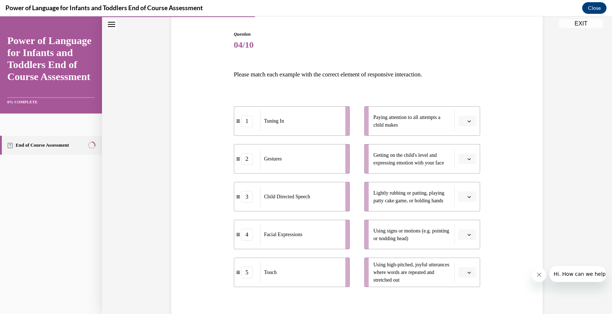
scroll to position [73, 0]
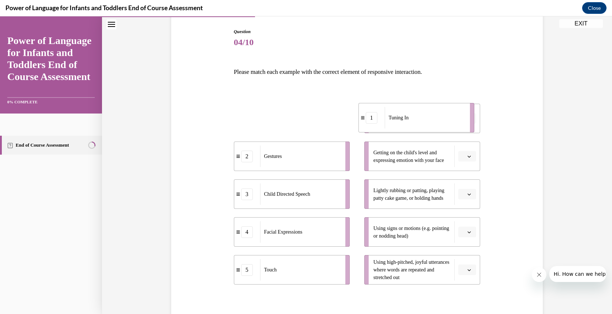
drag, startPoint x: 280, startPoint y: 126, endPoint x: 419, endPoint y: 126, distance: 138.8
click at [419, 126] on div "Tuning In" at bounding box center [425, 117] width 81 height 21
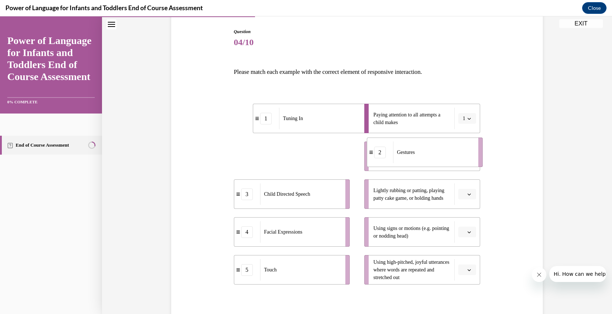
drag, startPoint x: 288, startPoint y: 164, endPoint x: 421, endPoint y: 160, distance: 133.0
click at [421, 160] on div "Gestures" at bounding box center [433, 152] width 81 height 21
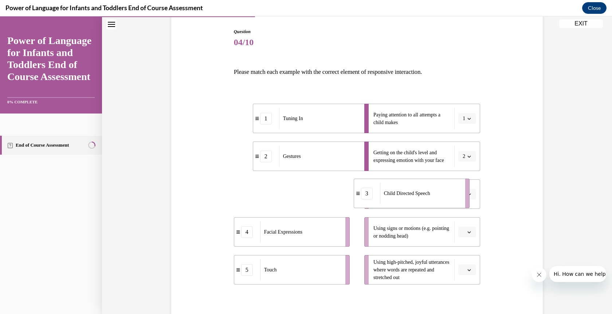
drag, startPoint x: 277, startPoint y: 201, endPoint x: 400, endPoint y: 202, distance: 122.8
click at [400, 200] on div "Child Directed Speech" at bounding box center [420, 193] width 81 height 21
drag, startPoint x: 279, startPoint y: 272, endPoint x: 416, endPoint y: 194, distance: 157.8
click at [418, 193] on div "Touch" at bounding box center [439, 190] width 81 height 21
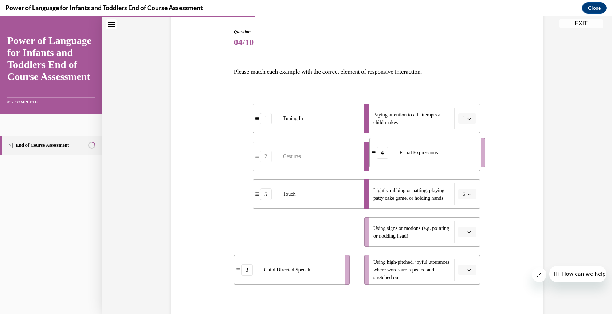
drag, startPoint x: 275, startPoint y: 236, endPoint x: 411, endPoint y: 156, distance: 157.1
click at [411, 156] on span "Facial Expressions" at bounding box center [419, 153] width 38 height 8
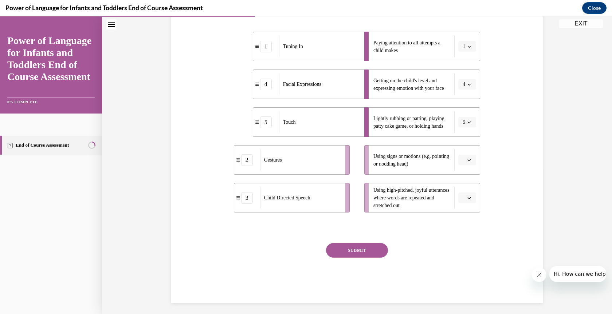
scroll to position [148, 0]
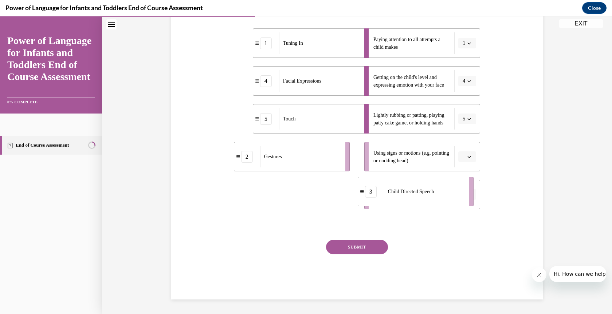
drag, startPoint x: 279, startPoint y: 197, endPoint x: 403, endPoint y: 194, distance: 123.9
click at [403, 194] on span "Child Directed Speech" at bounding box center [411, 192] width 46 height 8
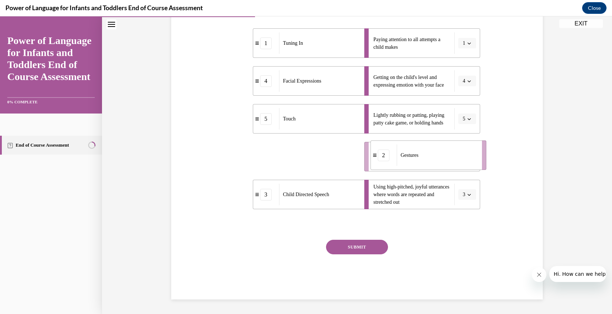
drag, startPoint x: 264, startPoint y: 158, endPoint x: 400, endPoint y: 157, distance: 136.6
click at [401, 157] on span "Gestures" at bounding box center [410, 155] width 18 height 5
click at [357, 243] on button "SUBMIT" at bounding box center [357, 247] width 62 height 15
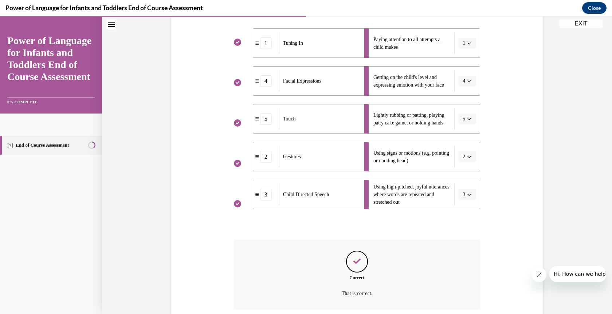
scroll to position [207, 0]
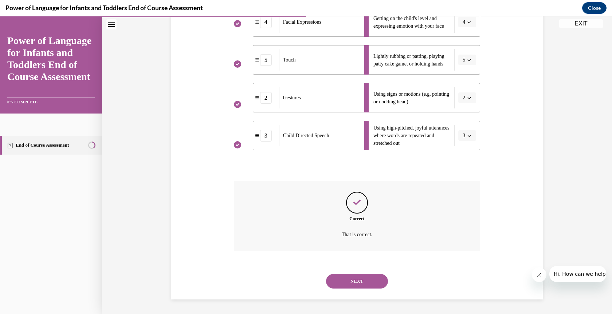
click at [340, 282] on button "NEXT" at bounding box center [357, 281] width 62 height 15
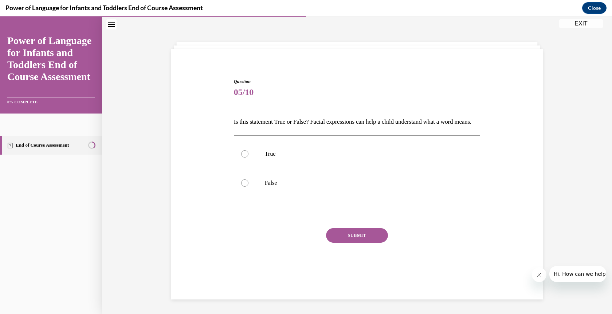
scroll to position [24, 0]
drag, startPoint x: 241, startPoint y: 165, endPoint x: 348, endPoint y: 216, distance: 118.5
click at [246, 168] on label "True" at bounding box center [357, 154] width 247 height 29
click at [246, 158] on input "True" at bounding box center [244, 153] width 7 height 7
radio input "true"
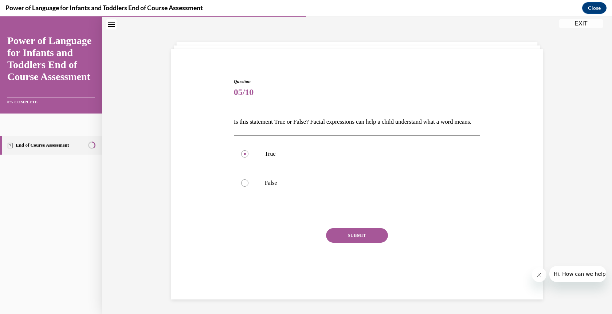
click at [353, 243] on button "SUBMIT" at bounding box center [357, 235] width 62 height 15
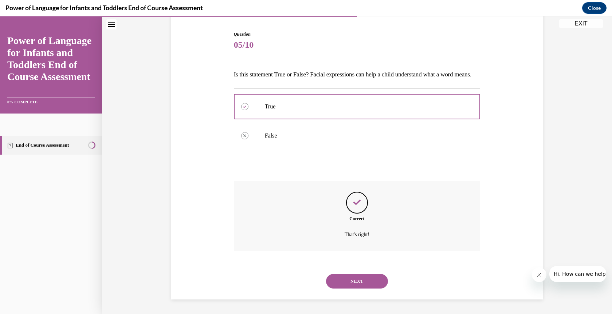
scroll to position [83, 0]
drag, startPoint x: 355, startPoint y: 282, endPoint x: 344, endPoint y: 280, distance: 11.5
click at [355, 282] on button "NEXT" at bounding box center [357, 281] width 62 height 15
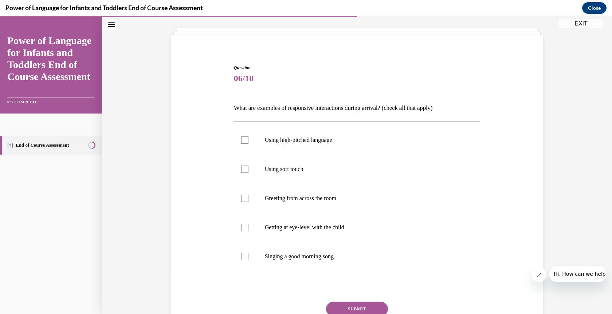
scroll to position [38, 0]
click at [242, 140] on div at bounding box center [244, 139] width 7 height 7
click at [242, 140] on input "Using high-pitched language" at bounding box center [244, 139] width 7 height 7
checkbox input "true"
click at [240, 162] on label "Using soft touch" at bounding box center [357, 168] width 247 height 29
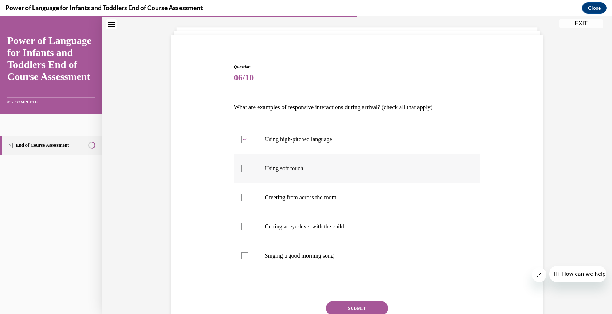
click at [241, 165] on input "Using soft touch" at bounding box center [244, 168] width 7 height 7
checkbox input "true"
drag, startPoint x: 243, startPoint y: 199, endPoint x: 243, endPoint y: 226, distance: 27.7
click at [243, 226] on ul "Using high-pitched language Using soft touch Greeting from across the room Gett…" at bounding box center [357, 198] width 247 height 146
click at [243, 226] on div at bounding box center [244, 226] width 7 height 7
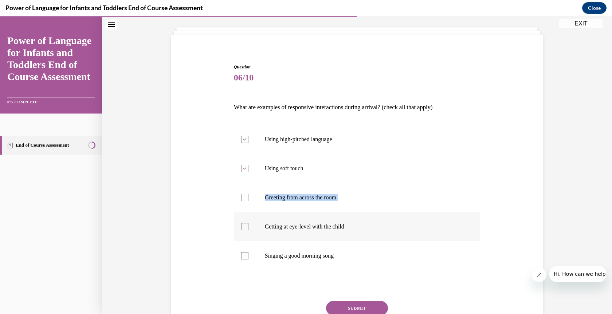
click at [243, 226] on input "Getting at eye-level with the child" at bounding box center [244, 226] width 7 height 7
checkbox input "true"
click at [241, 257] on div at bounding box center [244, 255] width 7 height 7
click at [241, 257] on input "Singing a good morning song" at bounding box center [244, 255] width 7 height 7
checkbox input "true"
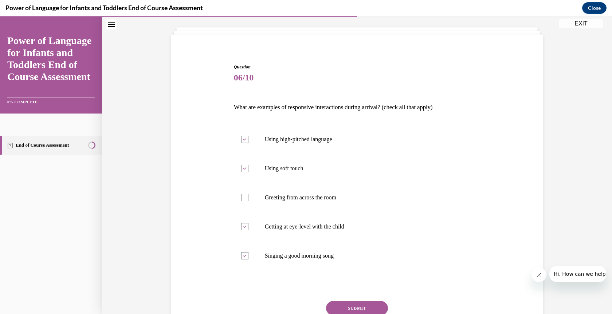
click at [357, 308] on button "SUBMIT" at bounding box center [357, 308] width 62 height 15
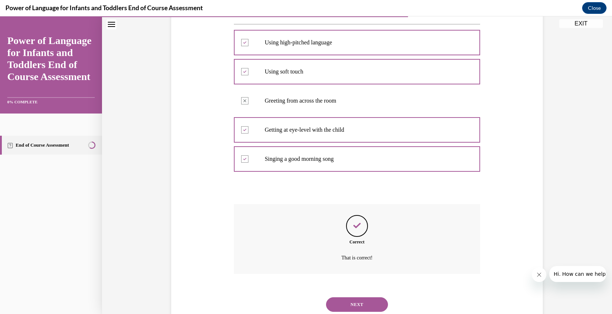
scroll to position [158, 0]
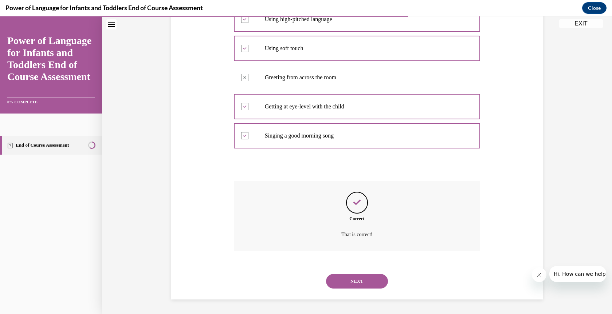
click at [354, 280] on button "NEXT" at bounding box center [357, 281] width 62 height 15
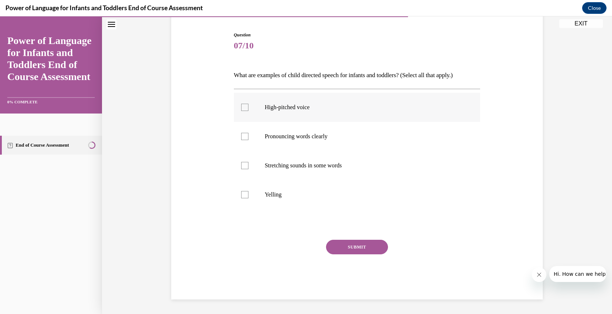
drag, startPoint x: 241, startPoint y: 106, endPoint x: 242, endPoint y: 111, distance: 5.2
click at [241, 106] on div at bounding box center [244, 107] width 7 height 7
click at [241, 106] on input "High-pitched voice" at bounding box center [244, 107] width 7 height 7
checkbox input "true"
click at [241, 137] on div at bounding box center [244, 136] width 7 height 7
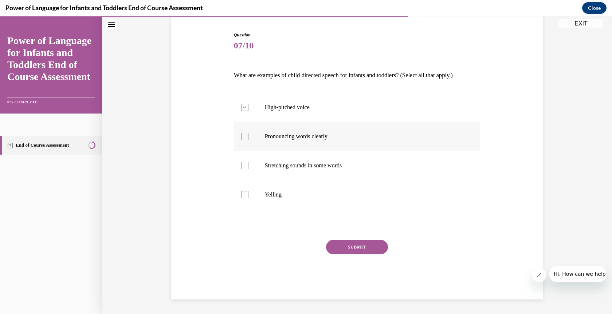
click at [241, 137] on input "Pronouncing words clearly" at bounding box center [244, 136] width 7 height 7
checkbox input "true"
click at [244, 167] on div at bounding box center [244, 165] width 7 height 7
click at [244, 167] on input "Stretching sounds in some words" at bounding box center [244, 165] width 7 height 7
checkbox input "true"
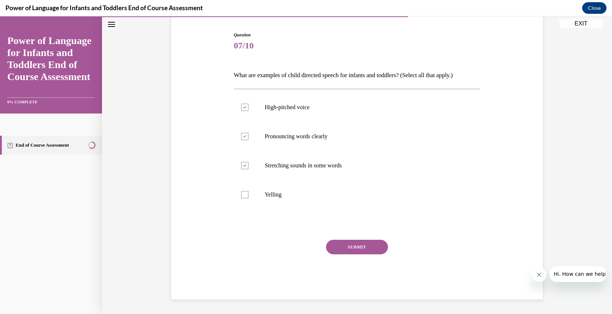
click at [361, 248] on button "SUBMIT" at bounding box center [357, 247] width 62 height 15
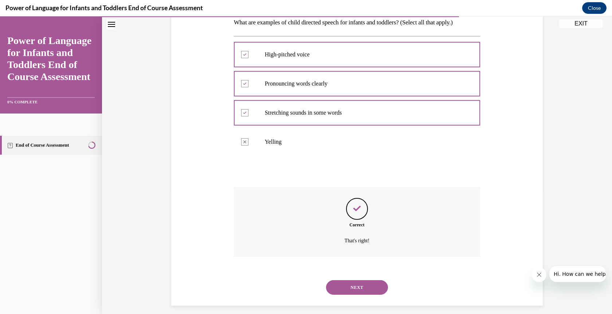
scroll to position [129, 0]
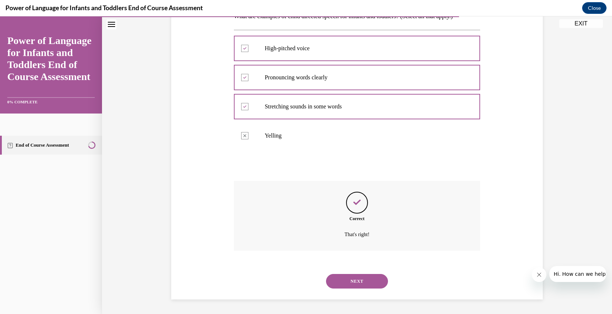
click at [363, 283] on button "NEXT" at bounding box center [357, 281] width 62 height 15
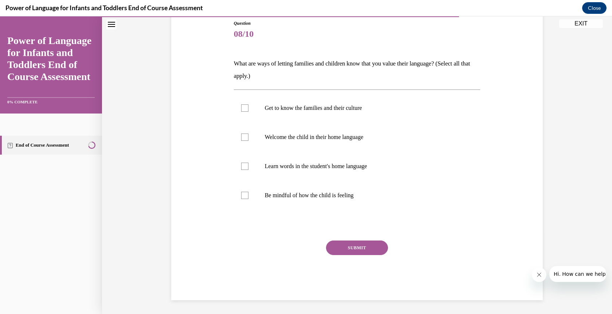
scroll to position [82, 0]
click at [243, 109] on div at bounding box center [244, 107] width 7 height 7
click at [243, 109] on input "Get to know the families and their culture" at bounding box center [244, 107] width 7 height 7
checkbox input "true"
click at [243, 136] on div at bounding box center [244, 136] width 7 height 7
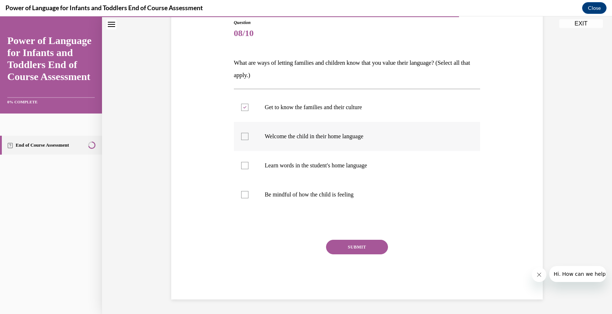
click at [243, 136] on input "Welcome the child in their home language" at bounding box center [244, 136] width 7 height 7
checkbox input "true"
click at [241, 165] on div at bounding box center [244, 165] width 7 height 7
click at [241, 165] on input "Learn words in the student's home language" at bounding box center [244, 165] width 7 height 7
checkbox input "true"
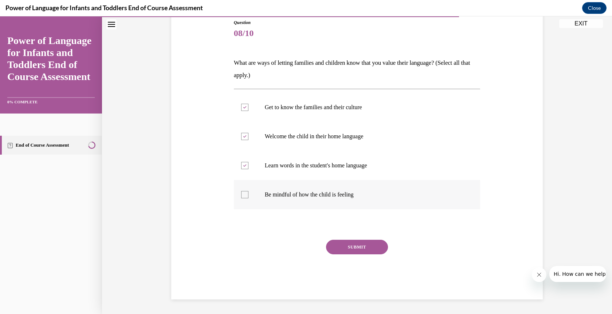
click at [241, 195] on div at bounding box center [244, 194] width 7 height 7
click at [241, 195] on input "Be mindful of how the child is feeling" at bounding box center [244, 194] width 7 height 7
checkbox input "true"
click at [353, 247] on button "SUBMIT" at bounding box center [357, 247] width 62 height 15
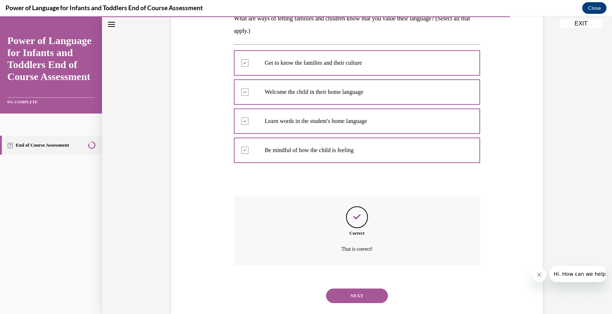
scroll to position [141, 0]
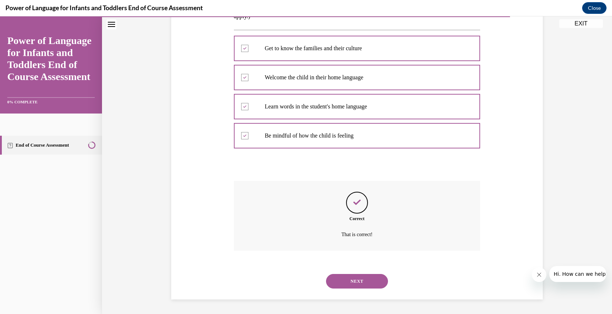
click at [352, 281] on button "NEXT" at bounding box center [357, 281] width 62 height 15
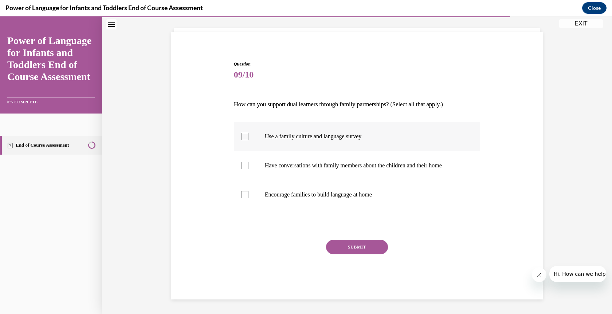
click at [241, 137] on div at bounding box center [244, 136] width 7 height 7
click at [241, 137] on input "Use a family culture and language survey" at bounding box center [244, 136] width 7 height 7
checkbox input "true"
click at [242, 166] on div at bounding box center [244, 165] width 7 height 7
click at [242, 166] on input "Have conversations with family members about the children and their home" at bounding box center [244, 165] width 7 height 7
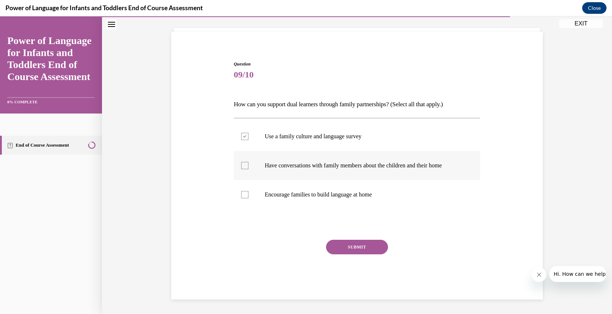
checkbox input "true"
click at [241, 195] on div at bounding box center [244, 194] width 7 height 7
click at [241, 195] on input "Encourage families to build language at home" at bounding box center [244, 194] width 7 height 7
checkbox input "true"
click at [359, 246] on button "SUBMIT" at bounding box center [357, 247] width 62 height 15
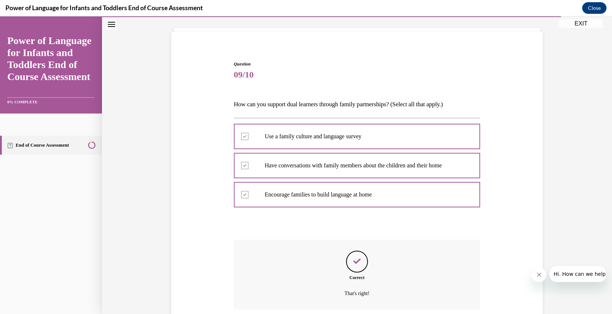
scroll to position [99, 0]
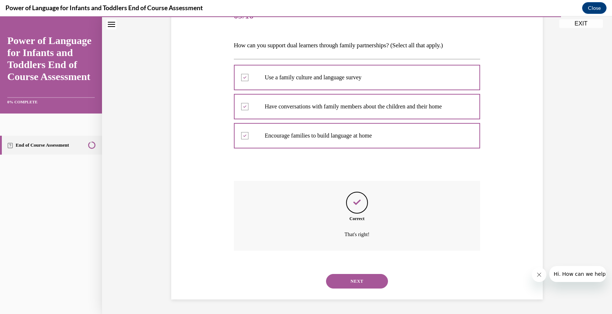
click at [355, 283] on button "NEXT" at bounding box center [357, 281] width 62 height 15
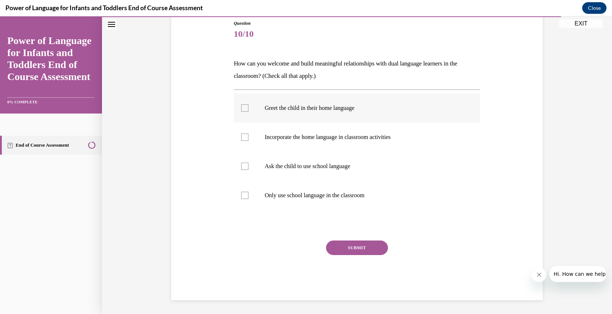
click at [243, 106] on div at bounding box center [244, 108] width 7 height 7
click at [243, 106] on input "Greet the child in their home language" at bounding box center [244, 108] width 7 height 7
checkbox input "true"
click at [241, 139] on div at bounding box center [244, 137] width 7 height 7
click at [241, 139] on input "Incorporate the home language in classroom activities" at bounding box center [244, 137] width 7 height 7
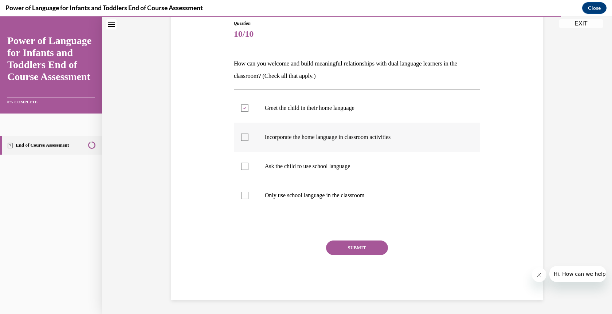
checkbox input "true"
click at [362, 244] on button "SUBMIT" at bounding box center [357, 248] width 62 height 15
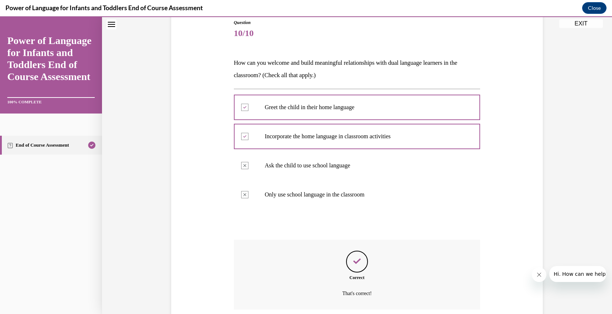
scroll to position [141, 0]
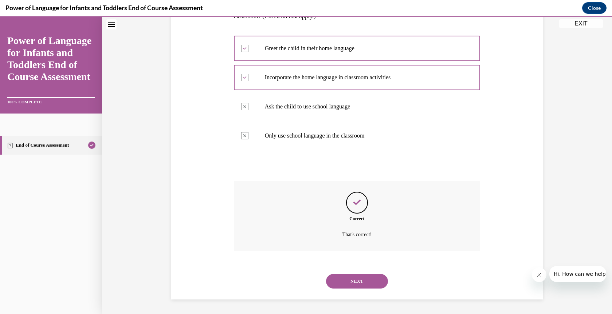
click at [358, 282] on button "NEXT" at bounding box center [357, 281] width 62 height 15
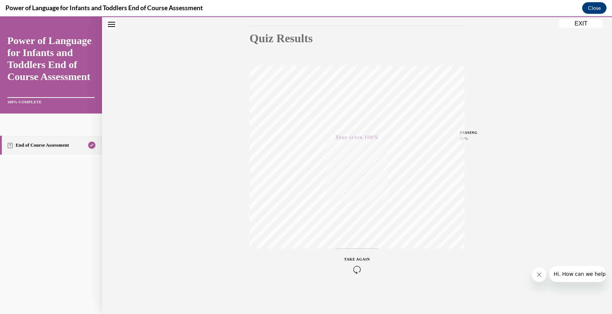
click at [581, 24] on button "EXIT" at bounding box center [581, 23] width 44 height 9
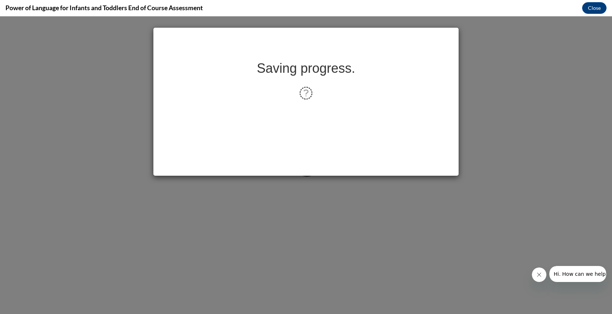
scroll to position [0, 0]
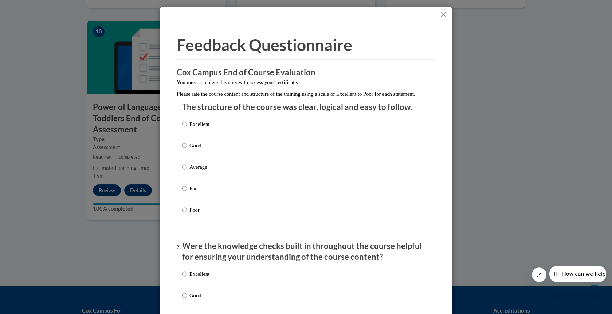
click at [183, 128] on input "Excellent" at bounding box center [184, 124] width 5 height 8
radio input "true"
click at [183, 278] on input "Excellent" at bounding box center [184, 274] width 5 height 8
radio input "true"
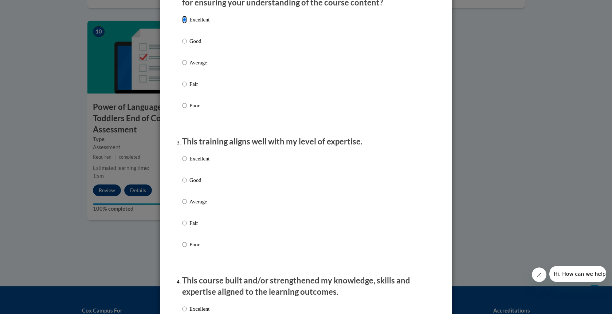
scroll to position [255, 0]
click at [182, 162] on input "Excellent" at bounding box center [184, 158] width 5 height 8
radio input "true"
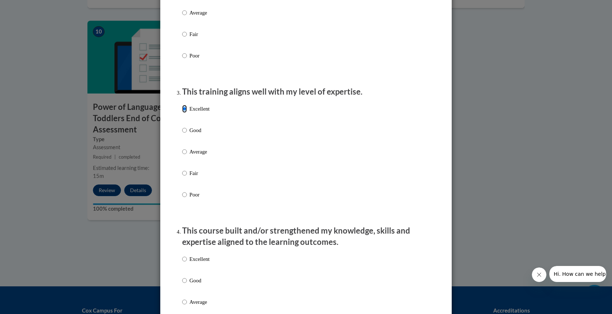
scroll to position [401, 0]
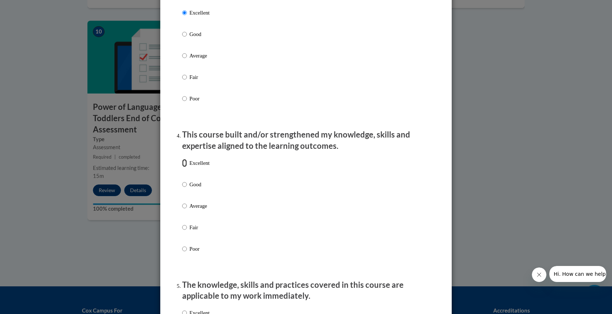
click at [182, 167] on input "Excellent" at bounding box center [184, 163] width 5 height 8
radio input "true"
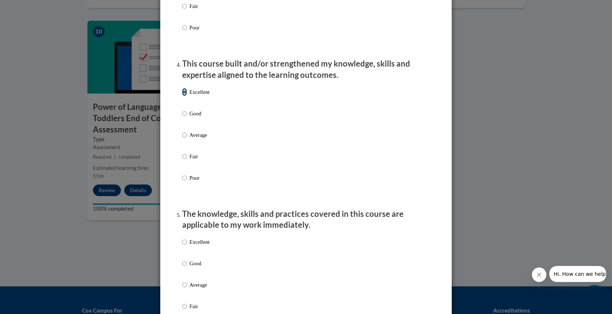
scroll to position [619, 0]
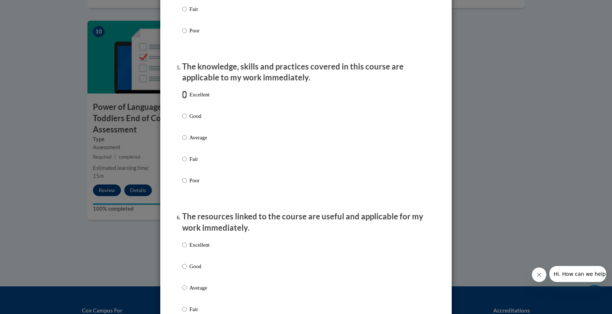
click at [182, 99] on input "Excellent" at bounding box center [184, 95] width 5 height 8
radio input "true"
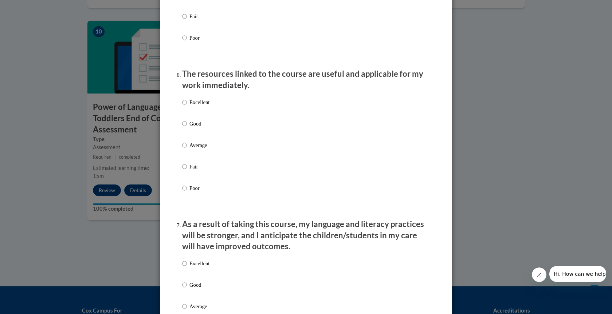
scroll to position [765, 0]
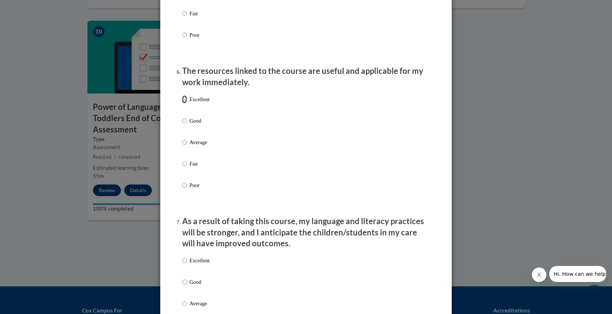
click at [182, 103] on input "Excellent" at bounding box center [184, 99] width 5 height 8
radio input "true"
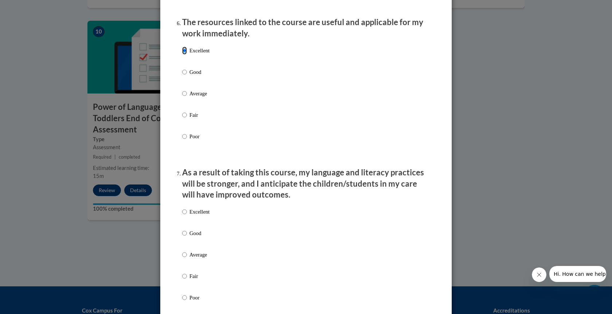
scroll to position [874, 0]
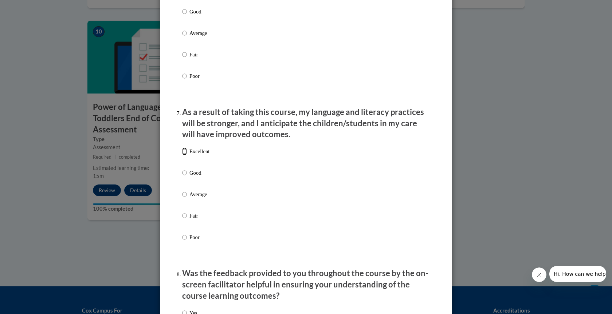
click at [182, 156] on input "Excellent" at bounding box center [184, 152] width 5 height 8
radio input "true"
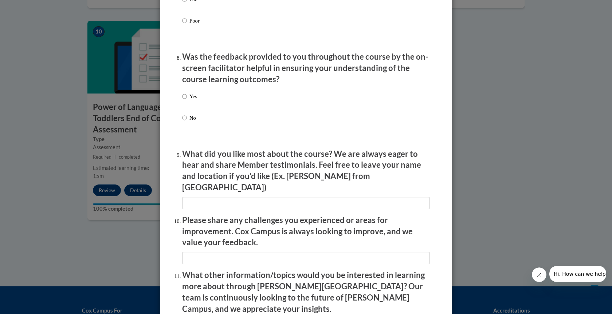
scroll to position [1093, 0]
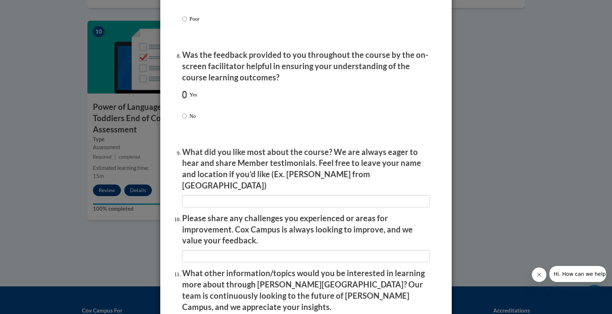
click at [182, 99] on input "Yes" at bounding box center [184, 95] width 5 height 8
radio input "true"
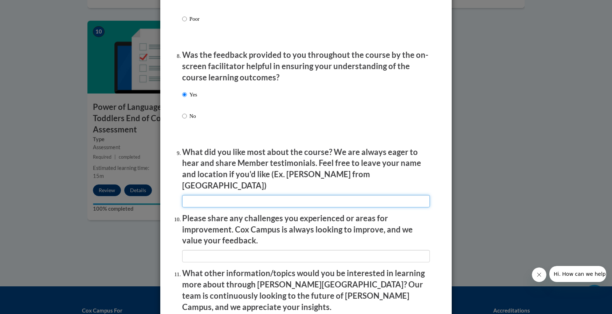
click at [238, 195] on input "textbox" at bounding box center [306, 201] width 248 height 12
type input "Everything"
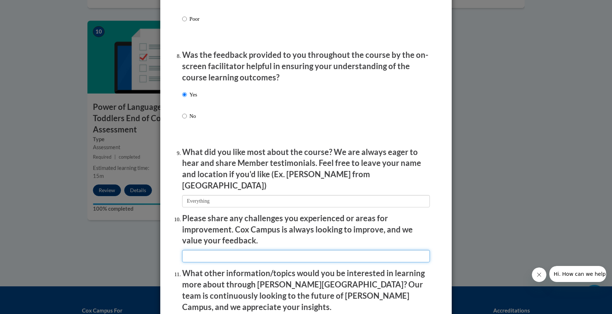
click at [235, 250] on input "textbox" at bounding box center [306, 256] width 248 height 12
type input "None at this time."
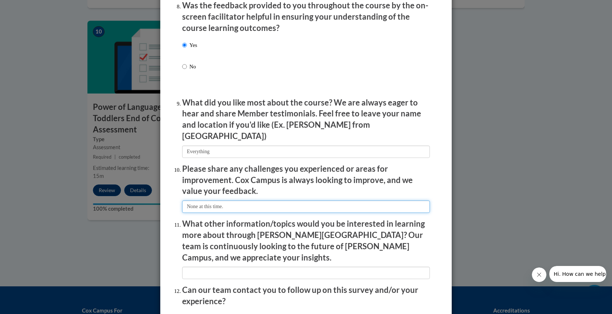
scroll to position [1199, 0]
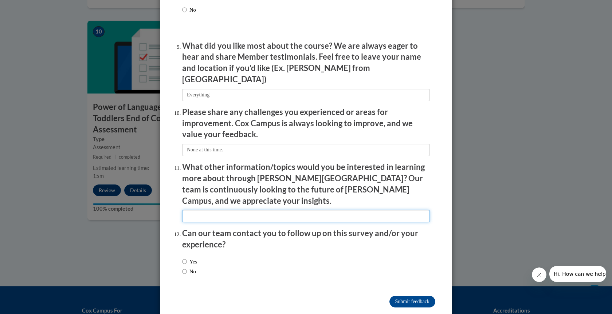
click at [280, 210] on input "textbox" at bounding box center [306, 216] width 248 height 12
type input "None at this time."
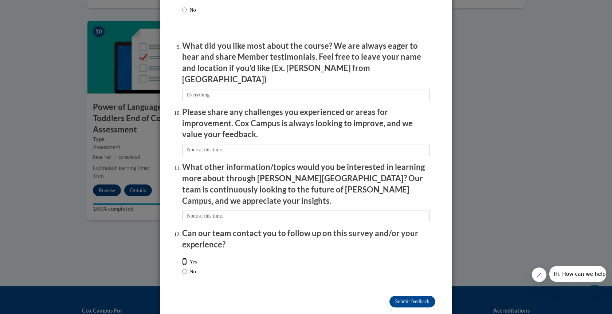
click at [182, 258] on input "Yes" at bounding box center [184, 262] width 5 height 8
radio input "true"
click at [407, 296] on input "Submit feedback" at bounding box center [412, 302] width 46 height 12
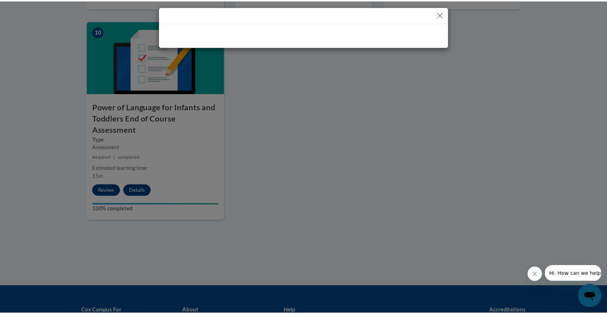
scroll to position [0, 0]
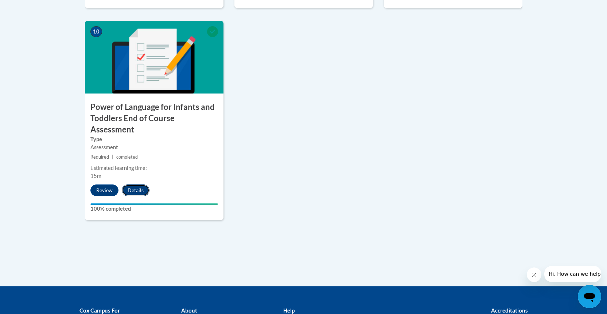
click at [133, 185] on button "Details" at bounding box center [136, 191] width 28 height 12
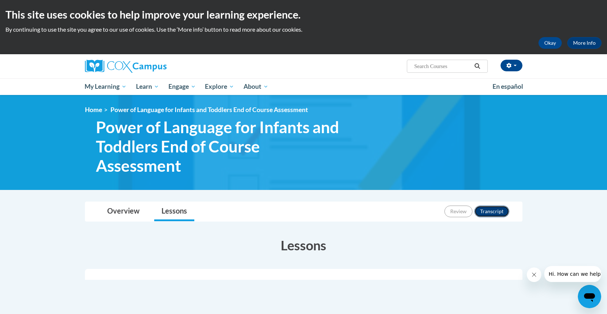
click at [490, 210] on button "Transcript" at bounding box center [491, 212] width 35 height 12
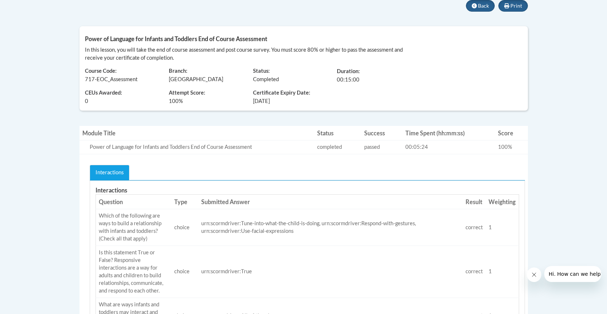
scroll to position [68, 0]
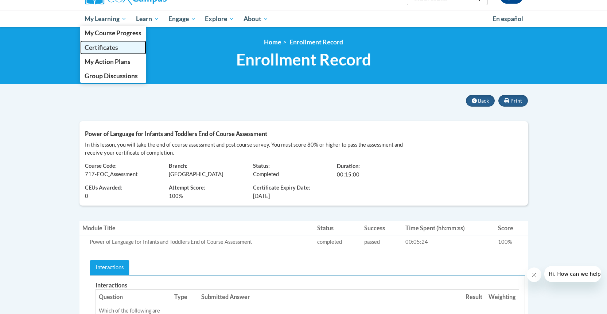
click at [102, 48] on span "Certificates" at bounding box center [102, 48] width 34 height 8
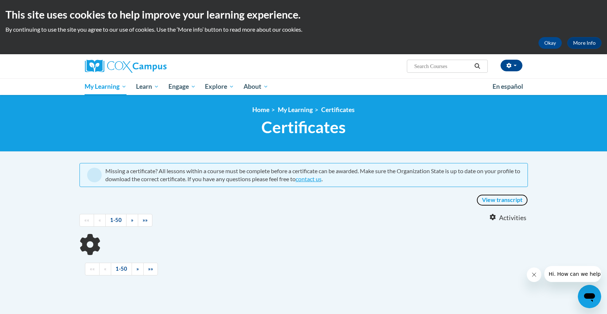
drag, startPoint x: 511, startPoint y: 203, endPoint x: 457, endPoint y: 195, distance: 54.9
click at [511, 203] on link "View transcript" at bounding box center [501, 201] width 51 height 12
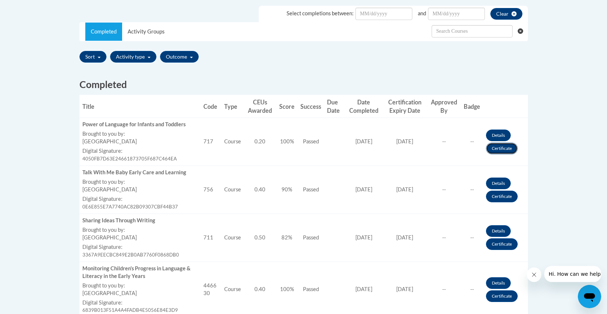
click at [507, 148] on link "Certificate" at bounding box center [502, 149] width 32 height 12
